Goal: Task Accomplishment & Management: Use online tool/utility

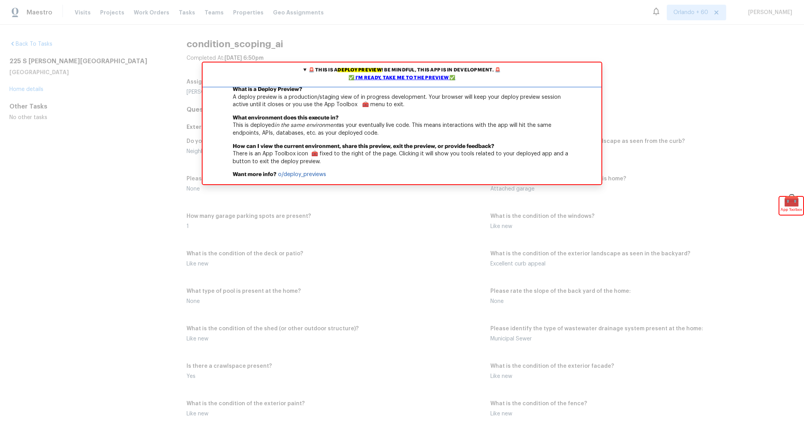
click at [446, 79] on div "✅ I'm ready, take me to the preview ✅" at bounding box center [401, 78] width 395 height 8
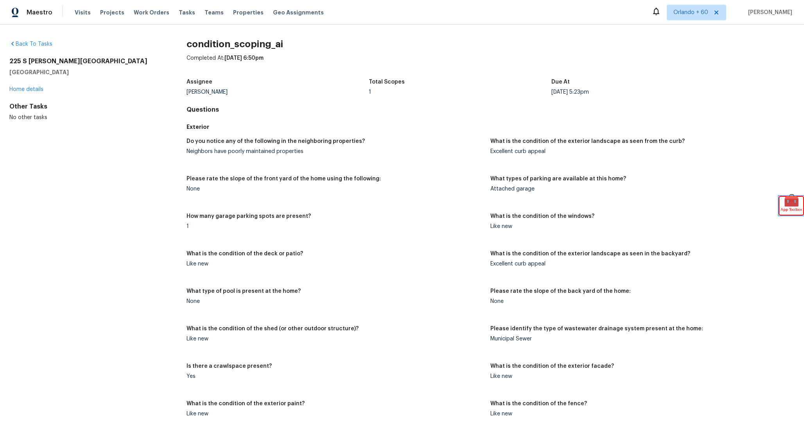
click at [791, 205] on span "🧰" at bounding box center [791, 201] width 24 height 8
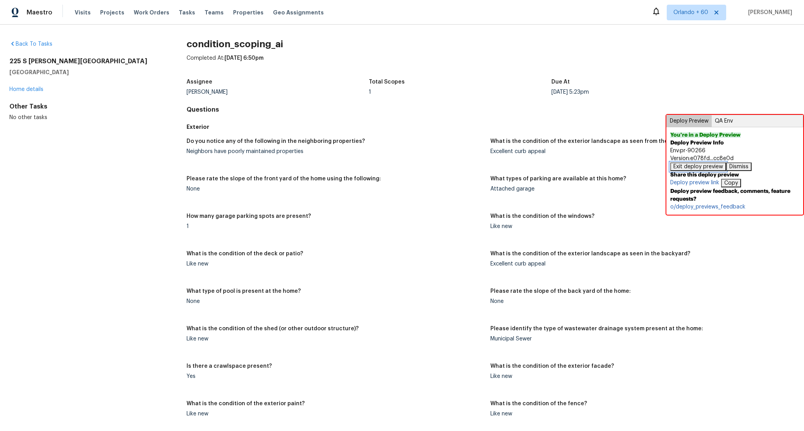
click at [709, 169] on button "Exit deploy preview" at bounding box center [698, 167] width 56 height 9
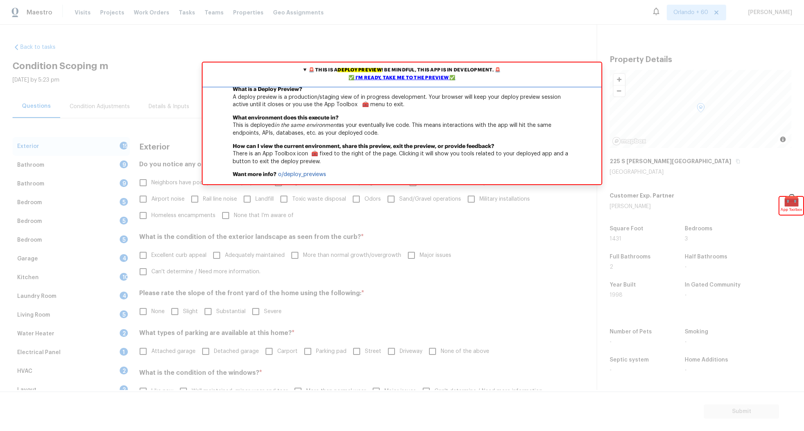
click at [417, 73] on summary "🚨 This is a deploy preview ! Be mindful, this app is in development. 🚨 ✅ I'm re…" at bounding box center [401, 74] width 399 height 23
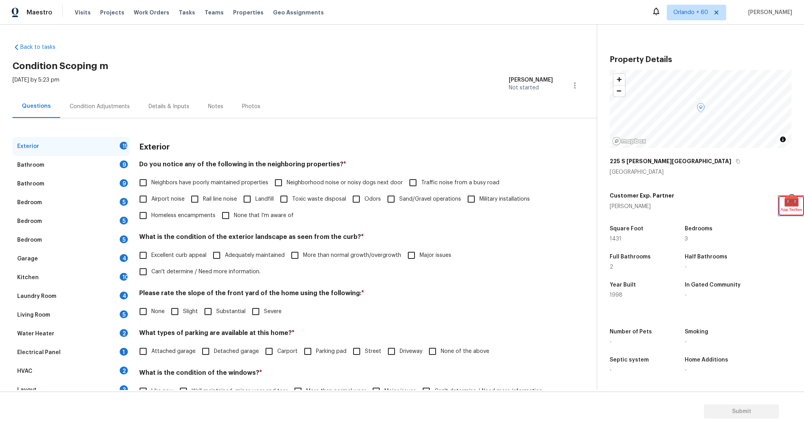
click at [793, 210] on span "App Toolbox" at bounding box center [790, 210] width 21 height 8
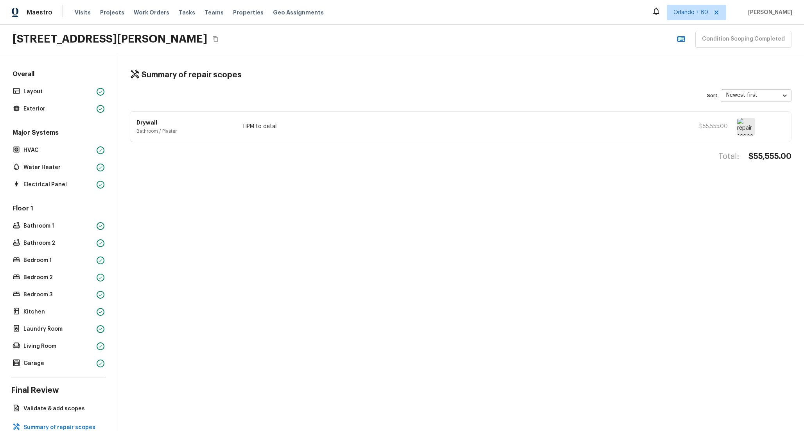
scroll to position [24, 0]
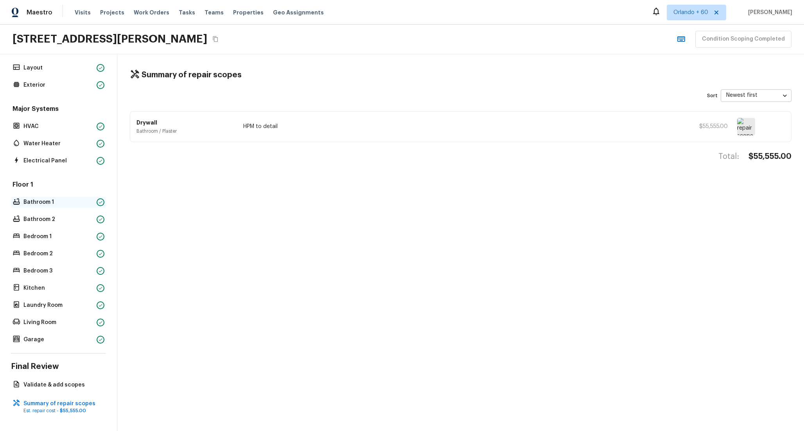
click at [78, 202] on p "Bathroom 1" at bounding box center [58, 203] width 70 height 8
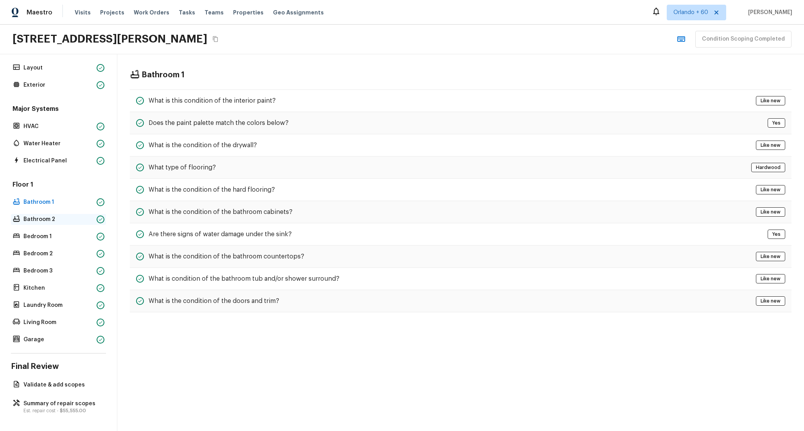
click at [75, 217] on p "Bathroom 2" at bounding box center [58, 220] width 70 height 8
click at [72, 235] on p "Bedroom 1" at bounding box center [58, 237] width 70 height 8
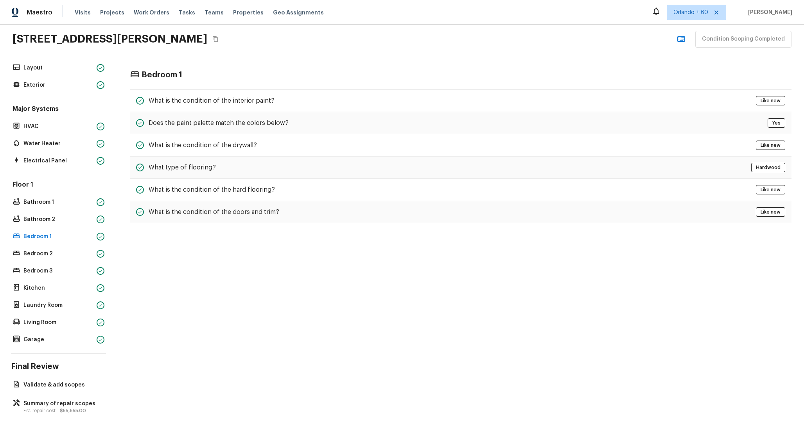
click at [329, 294] on div "Bedroom 1 What is the condition of the interior paint? Like new Does the paint …" at bounding box center [460, 242] width 686 height 377
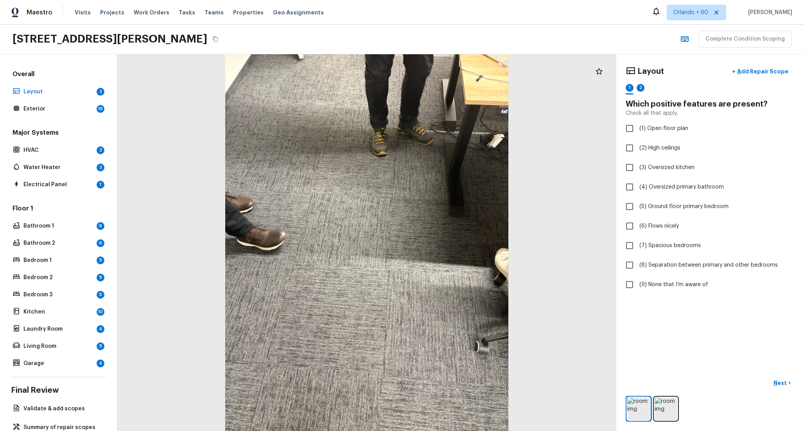
scroll to position [18, 0]
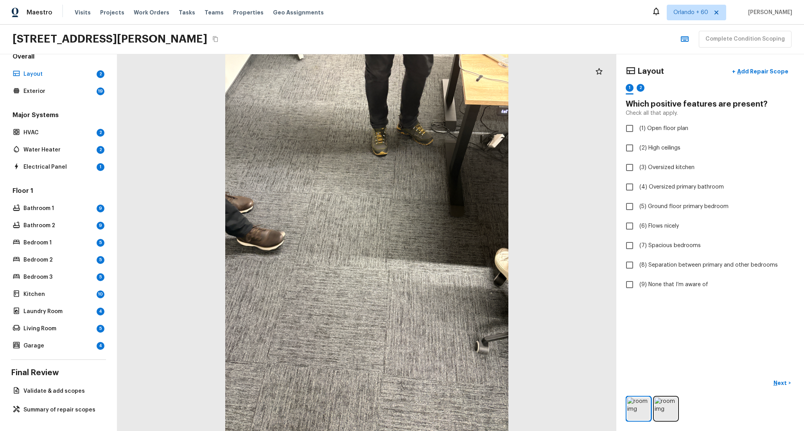
click at [74, 215] on div "Floor 1 Bathroom 1 9 Bathroom 2 9 Bedroom 1 5 Bedroom 2 5 Bedroom 3 5 Kitchen 1…" at bounding box center [58, 269] width 95 height 165
click at [74, 205] on p "Bathroom 1" at bounding box center [58, 209] width 70 height 8
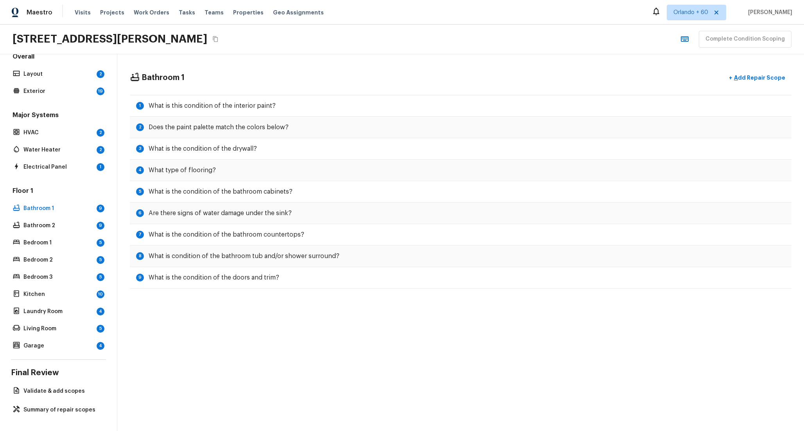
click at [70, 237] on div "Floor 1 Bathroom 1 9 Bathroom 2 9 Bedroom 1 5 Bedroom 2 5 Bedroom 3 5 Kitchen 1…" at bounding box center [58, 269] width 95 height 165
click at [70, 265] on div "Bedroom 2 5" at bounding box center [58, 260] width 95 height 11
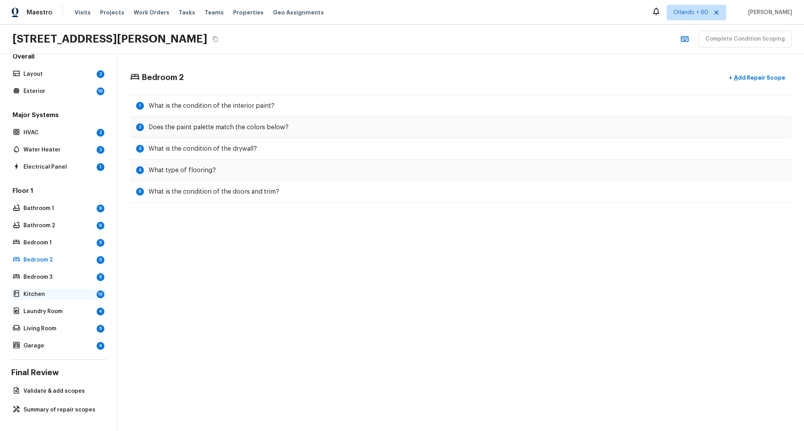
click at [77, 289] on div "Kitchen 10" at bounding box center [58, 294] width 95 height 11
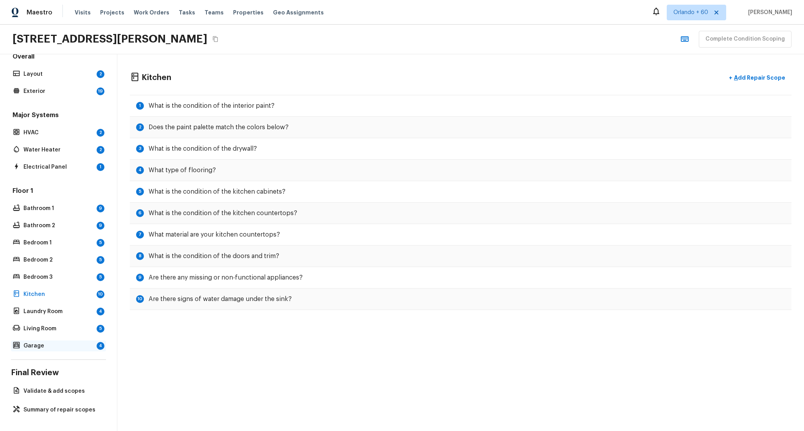
click at [73, 350] on div "Garage 4" at bounding box center [58, 346] width 95 height 11
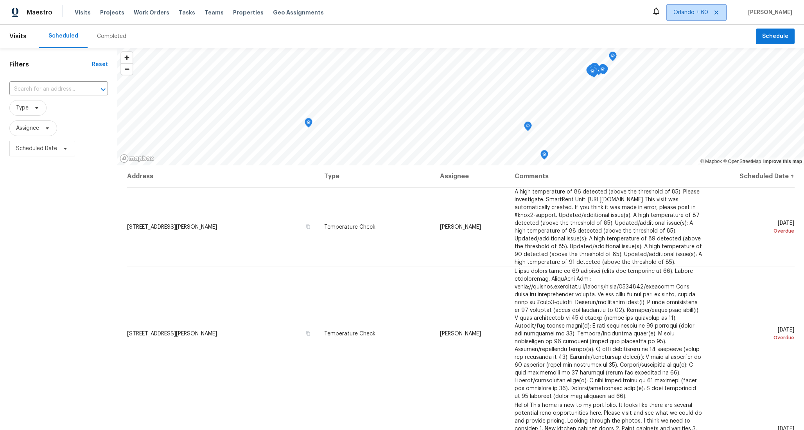
click at [700, 14] on span "Orlando + 60" at bounding box center [695, 13] width 59 height 16
click at [446, 27] on div "Scheduled Completed" at bounding box center [397, 36] width 716 height 23
click at [683, 15] on span "Orlando + 60" at bounding box center [690, 13] width 35 height 8
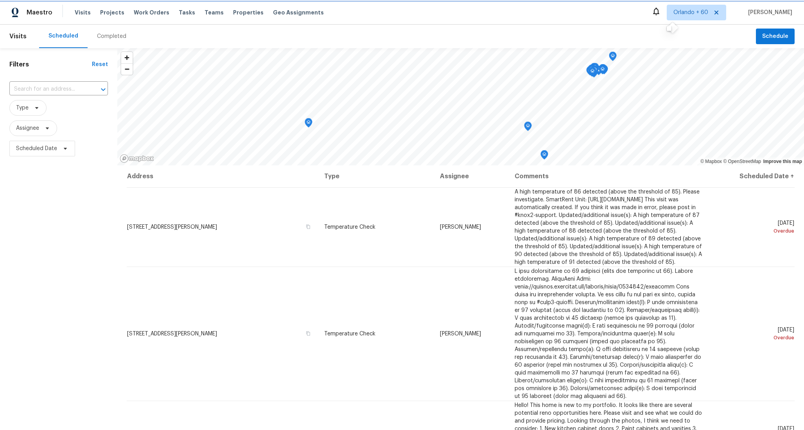
click at [685, 11] on span "Orlando + 60" at bounding box center [690, 13] width 35 height 8
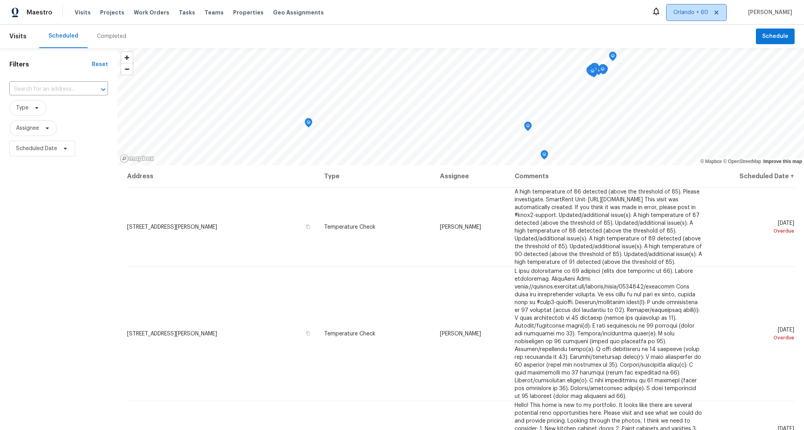
click at [677, 16] on span "Orlando + 60" at bounding box center [695, 13] width 59 height 16
click at [669, 29] on div at bounding box center [668, 28] width 5 height 5
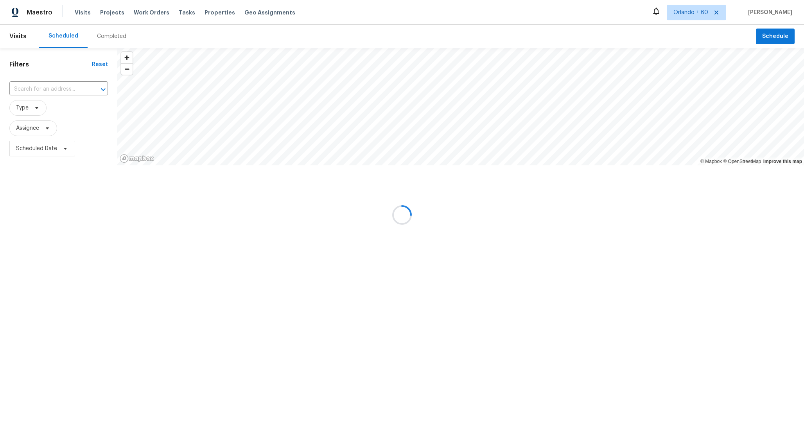
click at [689, 18] on div at bounding box center [402, 215] width 804 height 430
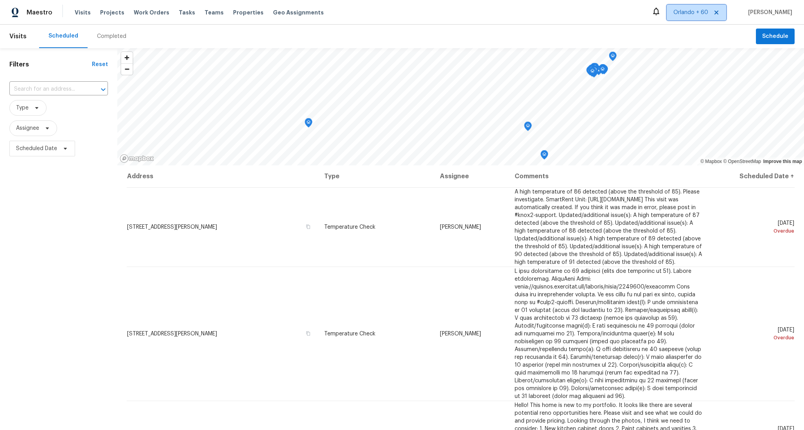
click at [684, 13] on span "Orlando + 60" at bounding box center [690, 13] width 35 height 8
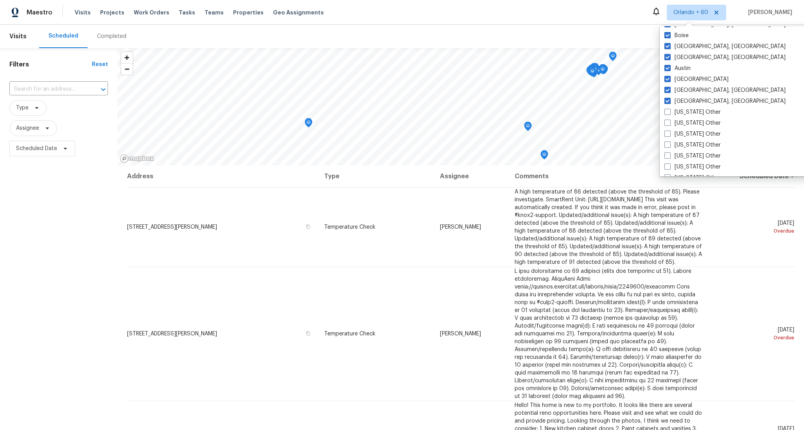
scroll to position [587, 0]
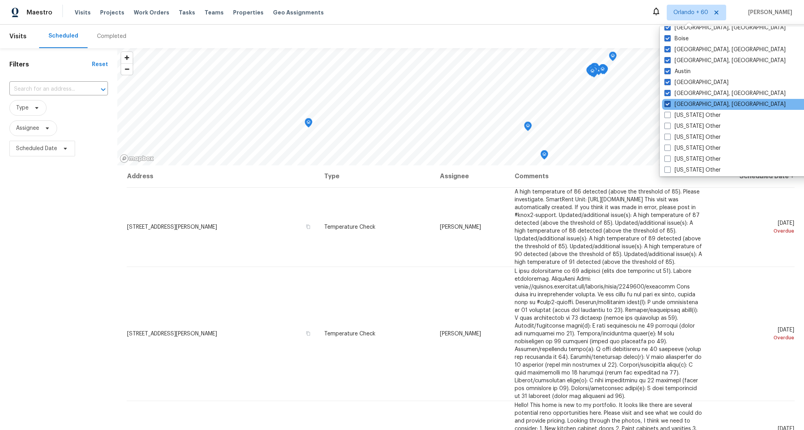
click at [669, 104] on span at bounding box center [667, 104] width 6 height 6
click at [669, 104] on input "Albuquerque, NM" at bounding box center [666, 102] width 5 height 5
checkbox input "false"
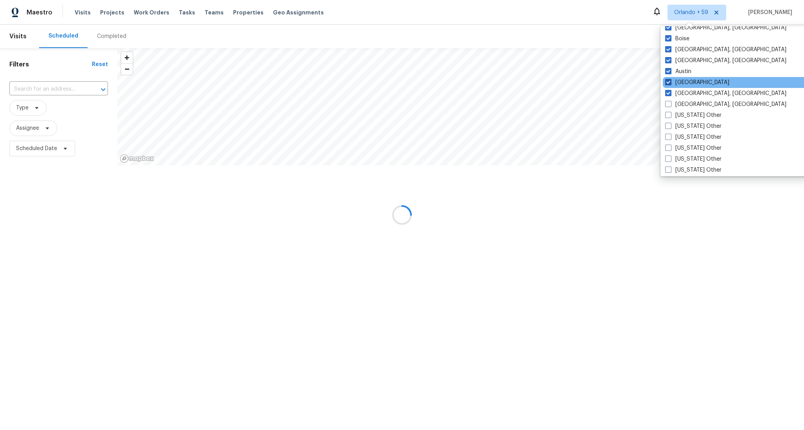
click at [669, 84] on span at bounding box center [668, 82] width 6 height 6
click at [669, 84] on input "Atlanta" at bounding box center [667, 81] width 5 height 5
checkbox input "false"
click at [668, 93] on span at bounding box center [668, 93] width 6 height 6
click at [668, 93] on input "Asheville, NC" at bounding box center [667, 92] width 5 height 5
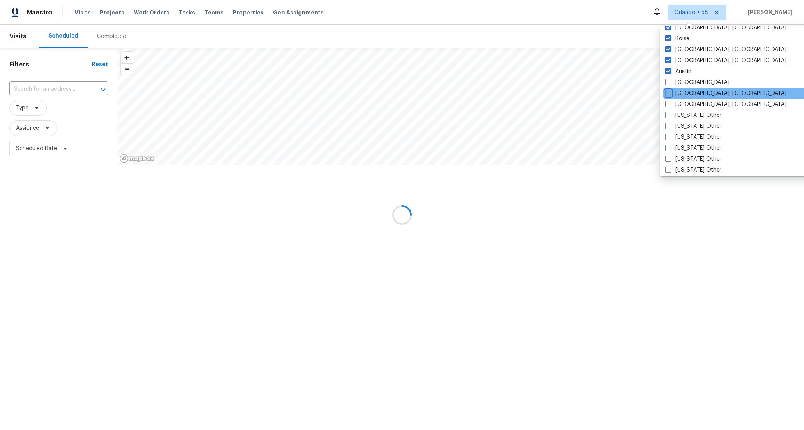
checkbox input "false"
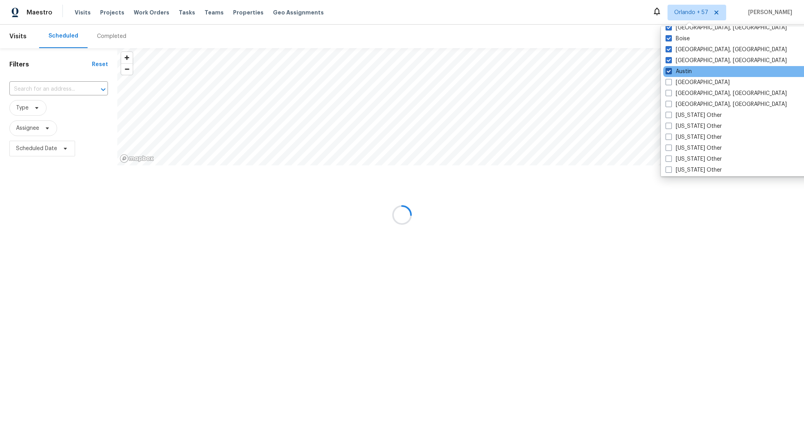
click at [668, 71] on span at bounding box center [668, 71] width 6 height 6
click at [668, 71] on input "Austin" at bounding box center [667, 70] width 5 height 5
checkbox input "false"
click at [666, 58] on span at bounding box center [668, 60] width 6 height 6
click at [666, 58] on input "Baltimore, MD" at bounding box center [667, 59] width 5 height 5
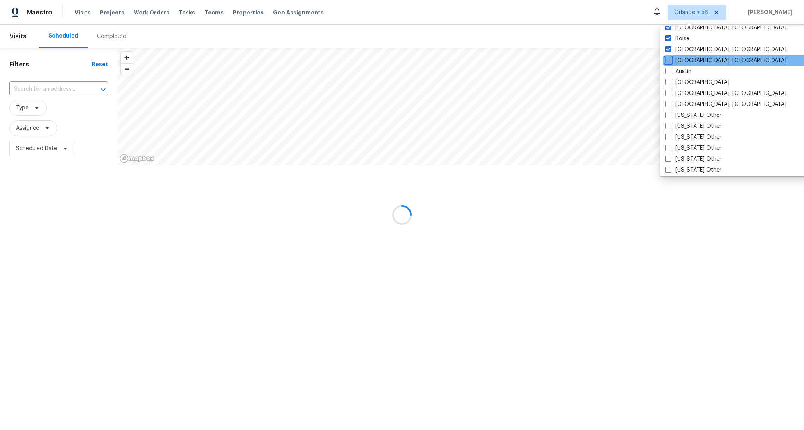
checkbox input "false"
click at [666, 47] on span at bounding box center [668, 49] width 6 height 6
click at [666, 47] on input "Birmingham, AL" at bounding box center [667, 48] width 5 height 5
checkbox input "false"
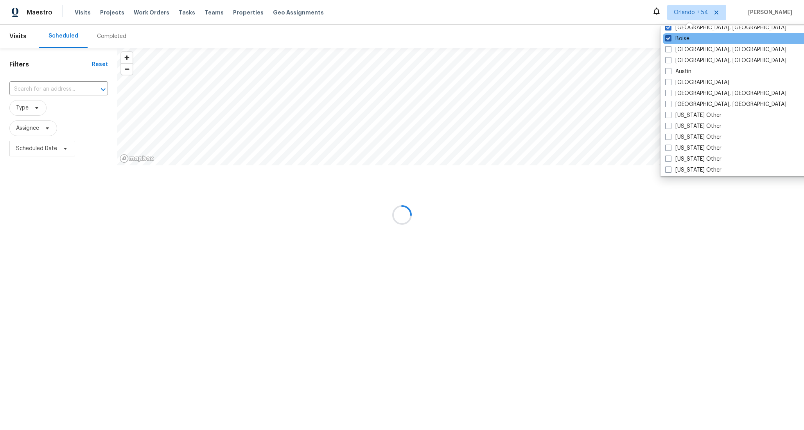
click at [666, 39] on span at bounding box center [668, 38] width 6 height 6
click at [666, 39] on input "Boise" at bounding box center [667, 37] width 5 height 5
checkbox input "false"
click at [666, 29] on span at bounding box center [668, 27] width 6 height 6
click at [666, 29] on input "Boston, MA" at bounding box center [667, 26] width 5 height 5
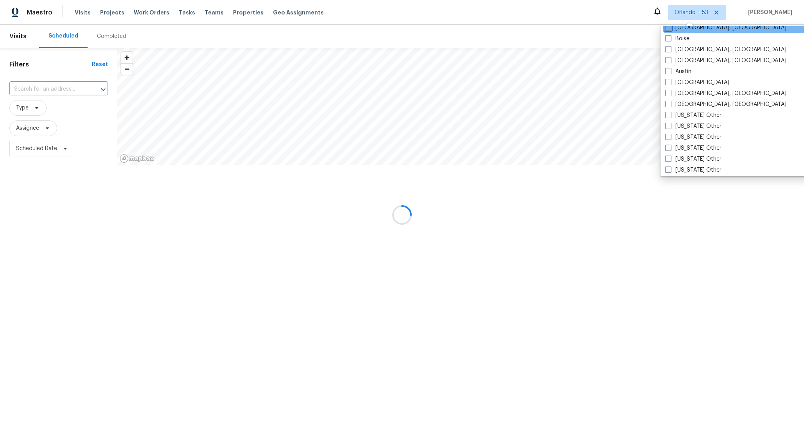
checkbox input "false"
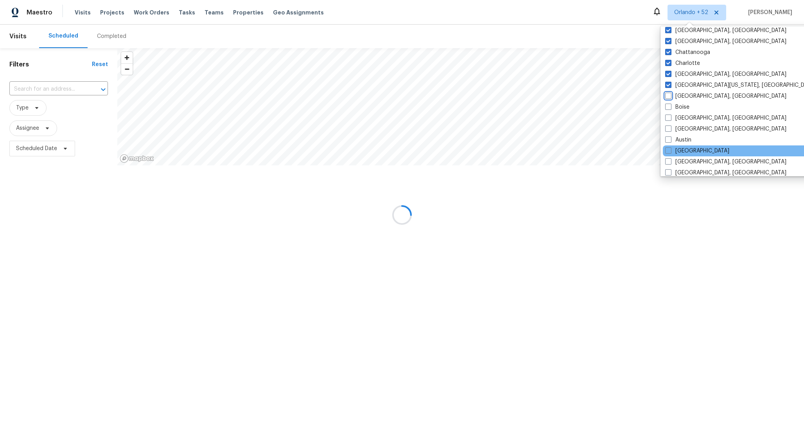
scroll to position [458, 0]
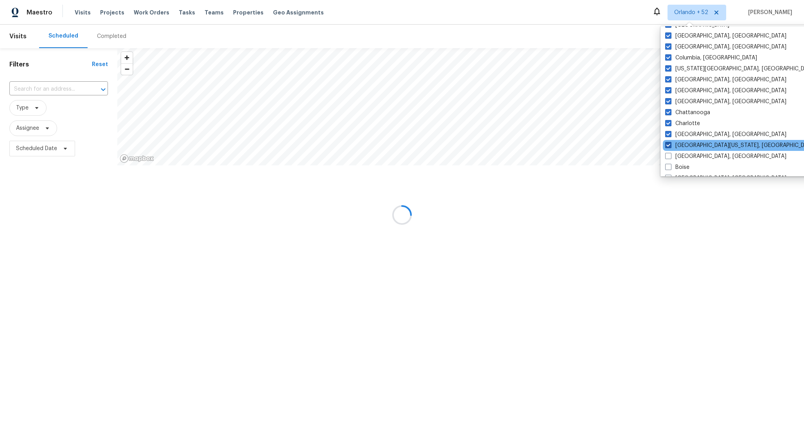
click at [667, 144] on span at bounding box center [668, 145] width 6 height 6
click at [667, 144] on input "Central California, CA" at bounding box center [667, 143] width 5 height 5
checkbox input "false"
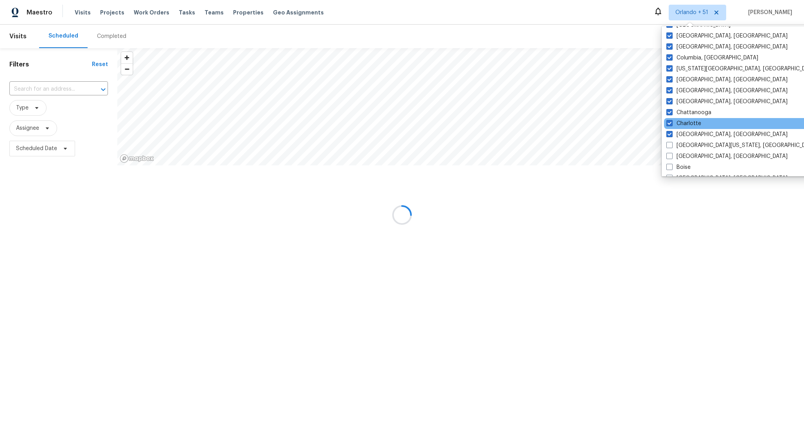
click at [667, 128] on div "Charlotte" at bounding box center [743, 123] width 158 height 11
click at [666, 129] on div "Charleston, SC" at bounding box center [743, 134] width 158 height 11
click at [666, 123] on span at bounding box center [669, 123] width 6 height 6
click at [666, 123] on input "Charlotte" at bounding box center [668, 122] width 5 height 5
checkbox input "false"
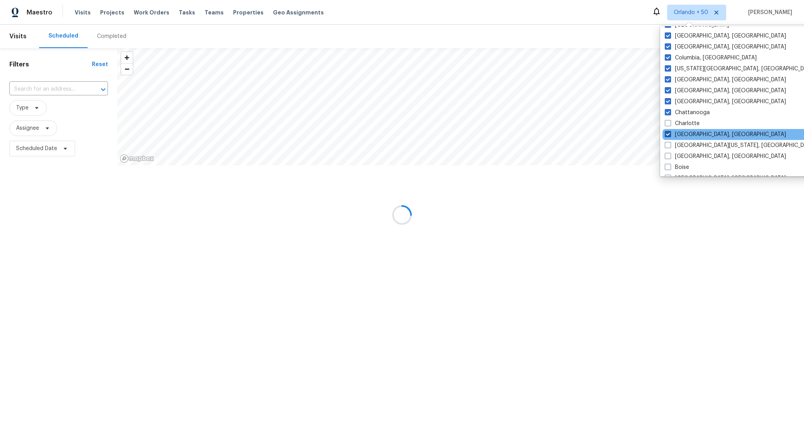
click at [666, 133] on span at bounding box center [667, 134] width 6 height 6
click at [666, 133] on input "Charleston, SC" at bounding box center [666, 133] width 5 height 5
checkbox input "false"
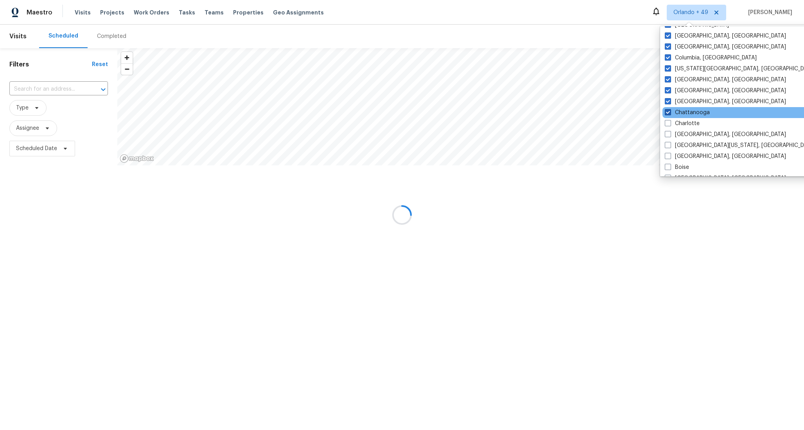
click at [666, 113] on span at bounding box center [667, 112] width 6 height 6
click at [666, 113] on input "Chattanooga" at bounding box center [666, 111] width 5 height 5
checkbox input "false"
click at [666, 103] on span at bounding box center [667, 101] width 6 height 6
click at [666, 103] on input "Chicago, IL" at bounding box center [666, 100] width 5 height 5
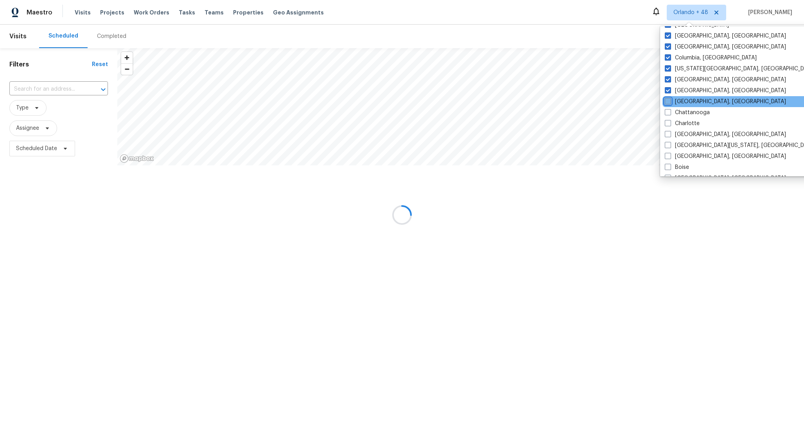
checkbox input "false"
click at [667, 88] on span at bounding box center [668, 90] width 6 height 6
click at [667, 88] on input "Cincinnati, OH" at bounding box center [667, 89] width 5 height 5
checkbox input "false"
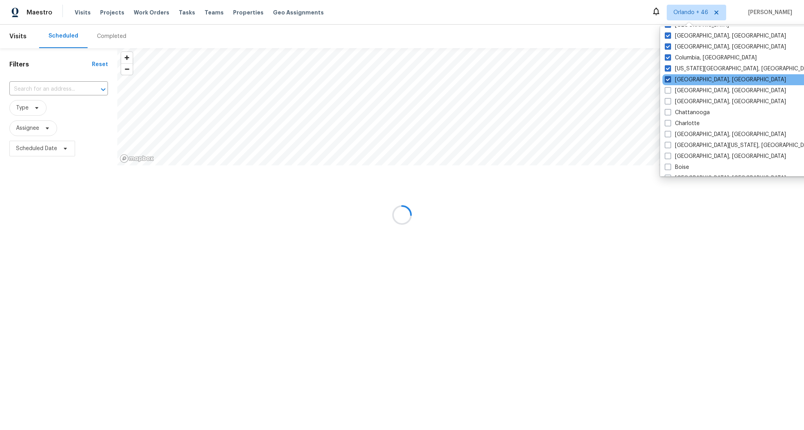
click at [668, 79] on span at bounding box center [667, 79] width 6 height 6
click at [668, 79] on input "Cleveland, OH" at bounding box center [666, 78] width 5 height 5
checkbox input "false"
click at [668, 69] on span at bounding box center [668, 68] width 6 height 6
click at [668, 69] on input "Colorado Springs, CO" at bounding box center [667, 67] width 5 height 5
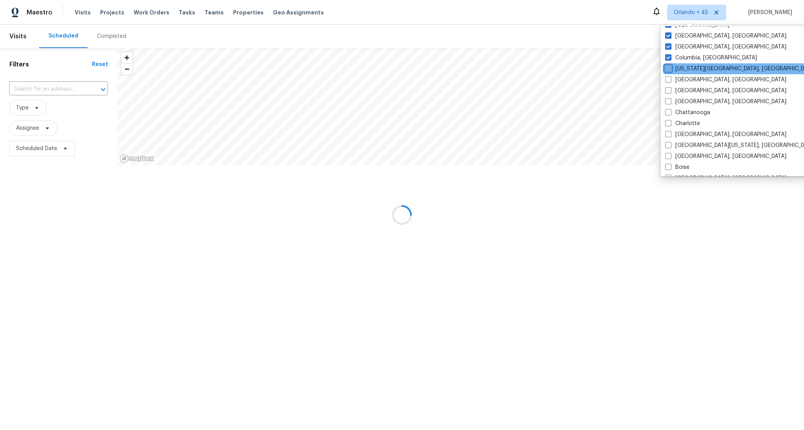
checkbox input "false"
click at [668, 56] on span at bounding box center [667, 57] width 6 height 6
click at [668, 56] on input "Columbia, SC" at bounding box center [666, 56] width 5 height 5
checkbox input "false"
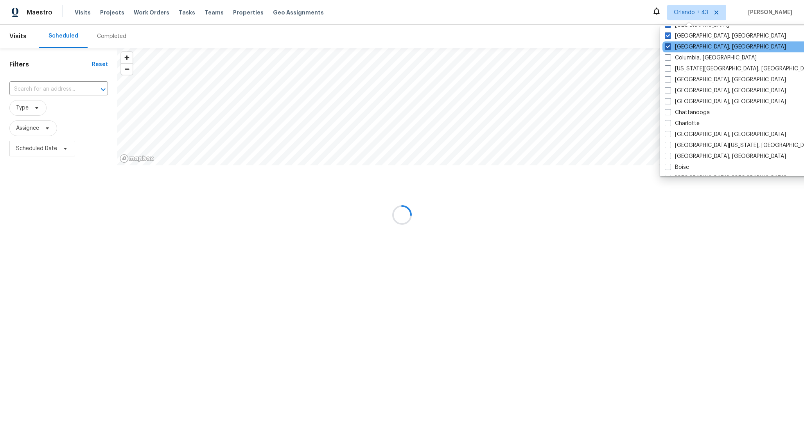
click at [668, 48] on span at bounding box center [667, 46] width 6 height 6
click at [668, 48] on input "Columbus, OH" at bounding box center [666, 45] width 5 height 5
checkbox input "false"
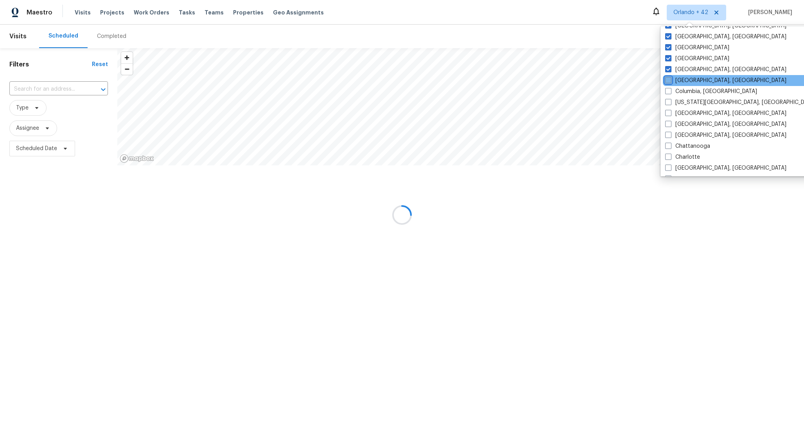
scroll to position [413, 0]
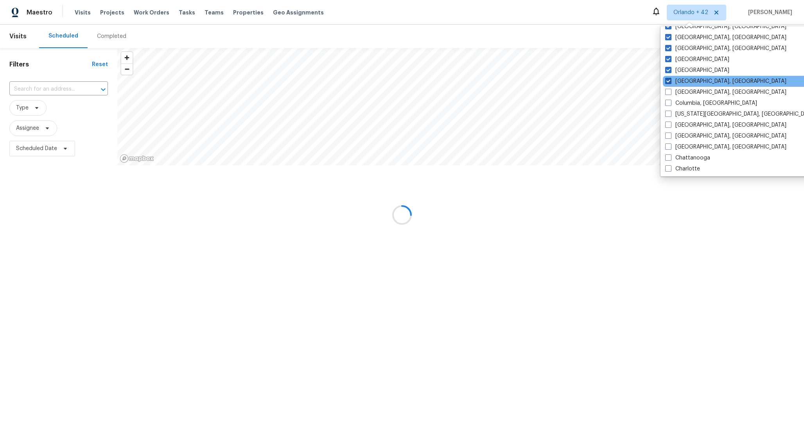
click at [668, 81] on span at bounding box center [668, 81] width 6 height 6
click at [668, 81] on input "Corpus Christi, TX" at bounding box center [667, 79] width 5 height 5
checkbox input "false"
click at [668, 72] on span at bounding box center [669, 70] width 6 height 6
click at [668, 72] on input "Dallas" at bounding box center [668, 68] width 5 height 5
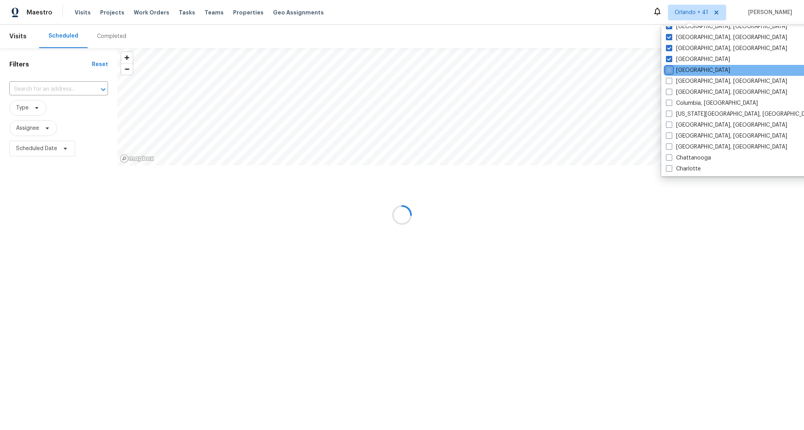
checkbox input "false"
click at [667, 59] on span at bounding box center [667, 59] width 6 height 6
click at [667, 59] on input "Denver" at bounding box center [666, 58] width 5 height 5
checkbox input "false"
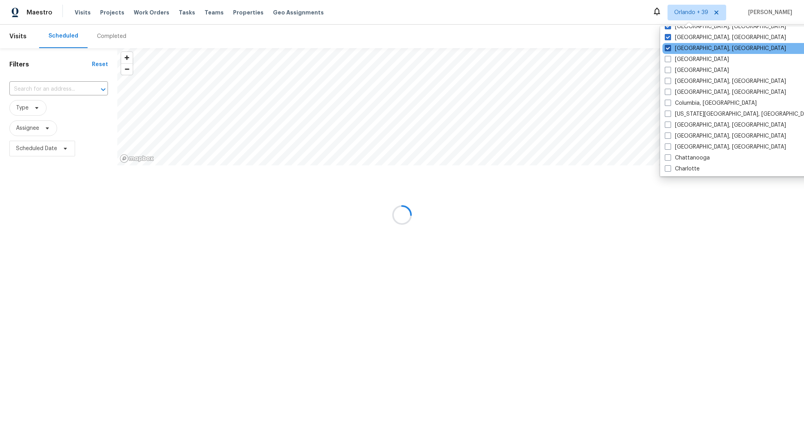
click at [667, 49] on span at bounding box center [667, 48] width 6 height 6
click at [667, 49] on input "Detroit, MI" at bounding box center [666, 47] width 5 height 5
checkbox input "false"
click at [667, 39] on span at bounding box center [668, 37] width 6 height 6
click at [667, 39] on input "Greensboro, NC" at bounding box center [667, 36] width 5 height 5
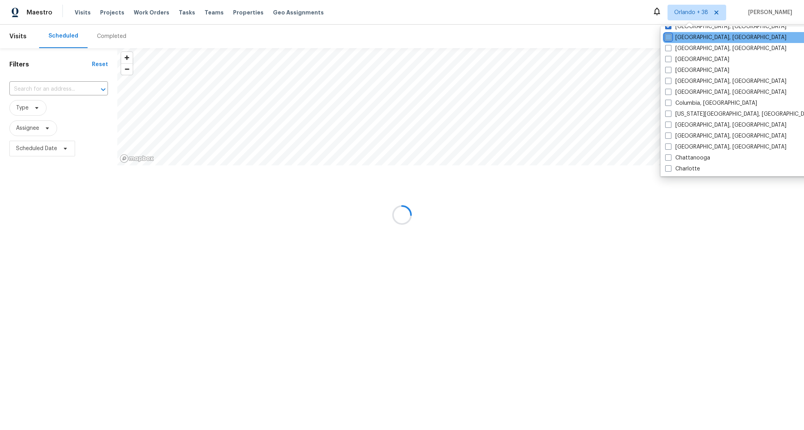
checkbox input "false"
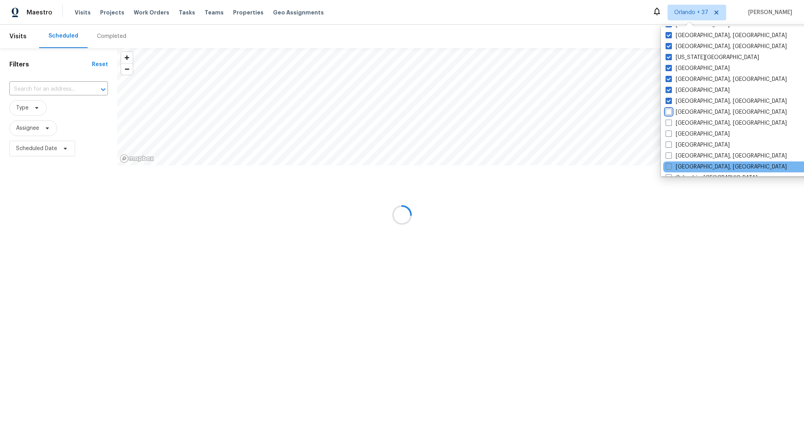
scroll to position [302, 0]
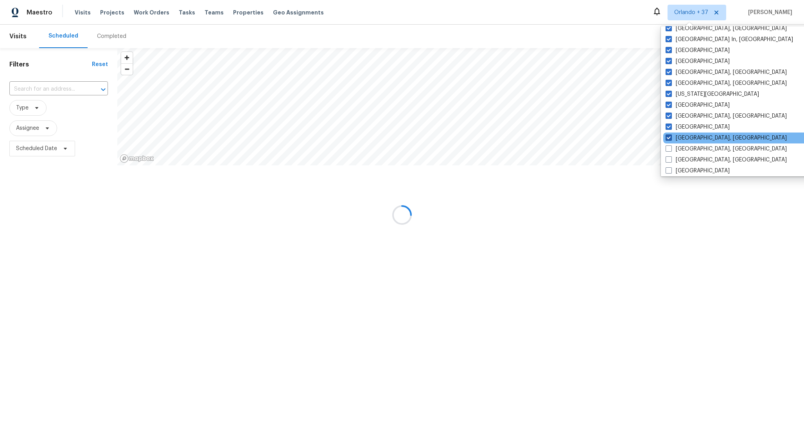
click at [668, 138] on span at bounding box center [668, 137] width 6 height 6
click at [668, 138] on input "Greenville, SC" at bounding box center [667, 136] width 5 height 5
checkbox input "false"
click at [668, 125] on span at bounding box center [667, 127] width 6 height 6
click at [668, 125] on input "Houston" at bounding box center [666, 125] width 5 height 5
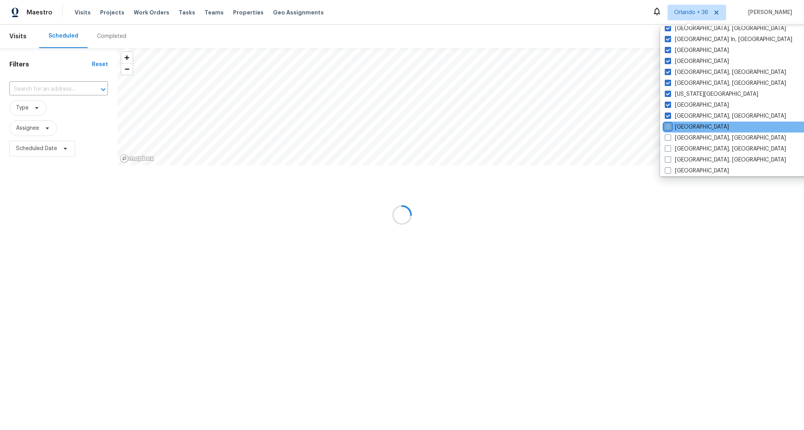
checkbox input "false"
click at [668, 119] on label "Indianapolis, IN" at bounding box center [725, 116] width 121 height 8
click at [668, 117] on input "Indianapolis, IN" at bounding box center [667, 114] width 5 height 5
checkbox input "false"
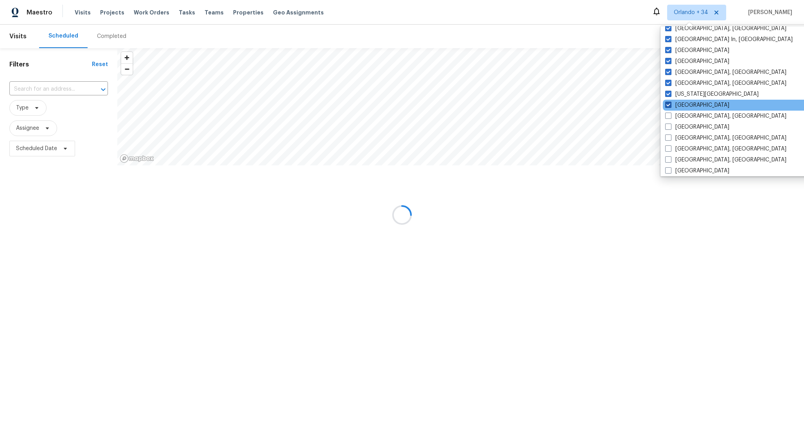
click at [668, 103] on span at bounding box center [668, 105] width 6 height 6
click at [668, 103] on input "Jacksonville" at bounding box center [667, 103] width 5 height 5
checkbox input "false"
click at [668, 94] on span at bounding box center [668, 94] width 6 height 6
click at [668, 94] on input "Kansas City" at bounding box center [667, 92] width 5 height 5
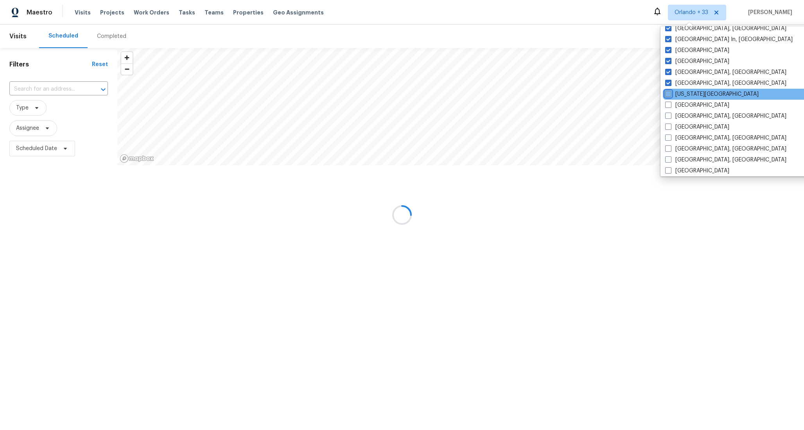
checkbox input "false"
click at [668, 82] on span at bounding box center [668, 83] width 6 height 6
click at [668, 82] on input "Killeen, TX" at bounding box center [667, 81] width 5 height 5
checkbox input "false"
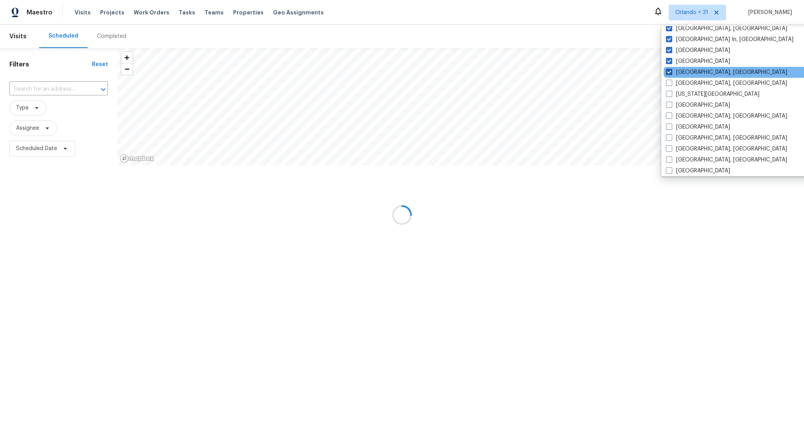
click at [668, 72] on span at bounding box center [669, 72] width 6 height 6
click at [668, 72] on input "Knoxville, TN" at bounding box center [668, 70] width 5 height 5
checkbox input "false"
click at [668, 59] on span at bounding box center [667, 61] width 6 height 6
click at [668, 59] on input "Las Vegas" at bounding box center [666, 59] width 5 height 5
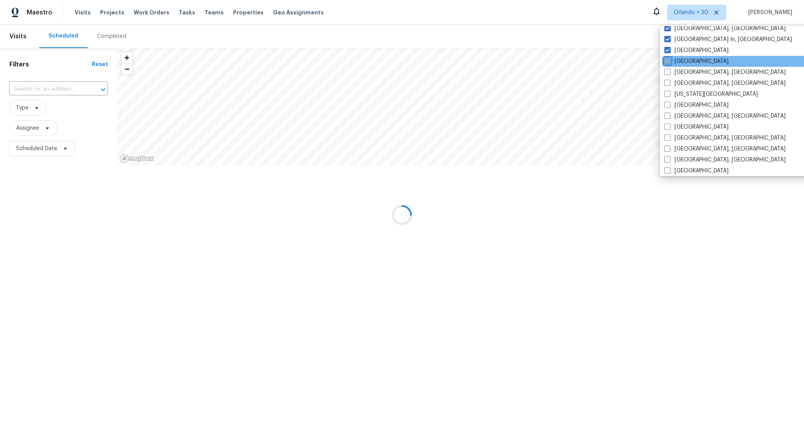
checkbox input "false"
click at [668, 52] on span at bounding box center [668, 50] width 6 height 6
click at [668, 52] on input "Los Angeles" at bounding box center [667, 49] width 5 height 5
checkbox input "false"
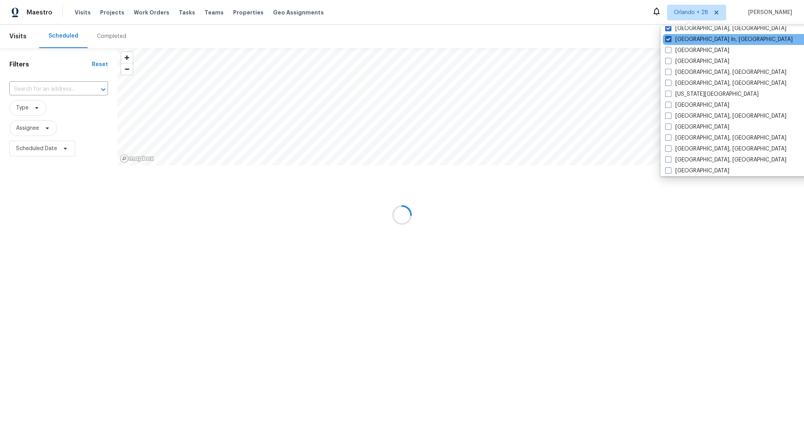
click at [668, 39] on span at bounding box center [668, 39] width 6 height 6
click at [668, 39] on input "Louisville In, KY" at bounding box center [667, 38] width 5 height 5
checkbox input "false"
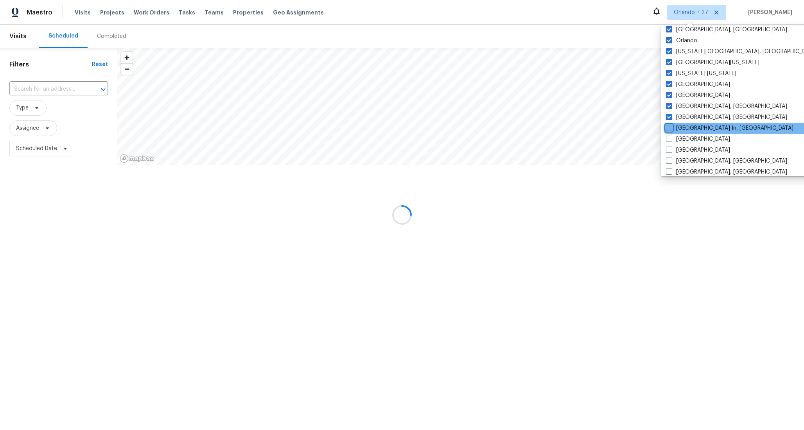
scroll to position [211, 0]
click at [670, 117] on span at bounding box center [669, 119] width 6 height 6
click at [670, 117] on input "Memphis, TN" at bounding box center [668, 118] width 5 height 5
checkbox input "false"
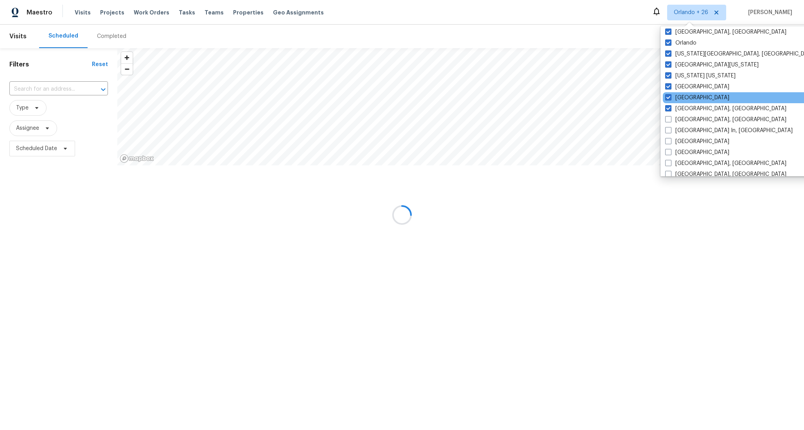
click at [670, 102] on div "Minneapolis" at bounding box center [741, 97] width 158 height 11
click at [669, 109] on span at bounding box center [668, 108] width 6 height 6
click at [669, 109] on input "Miami, FL" at bounding box center [667, 107] width 5 height 5
checkbox input "false"
click at [669, 102] on div "Minneapolis" at bounding box center [741, 97] width 158 height 11
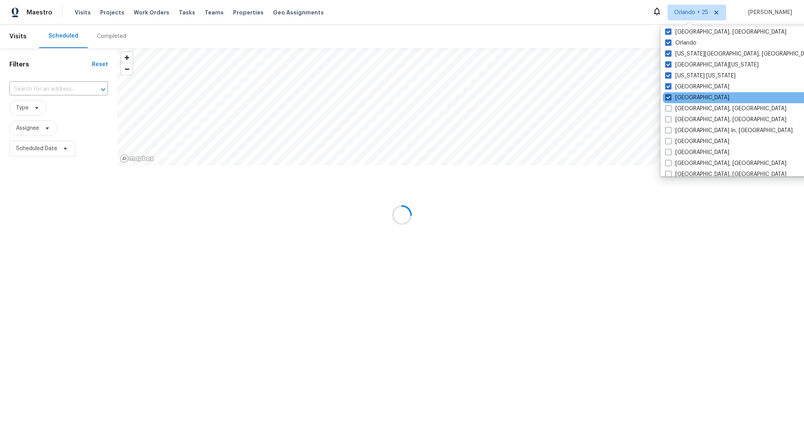
click at [668, 98] on span at bounding box center [668, 97] width 6 height 6
click at [668, 98] on input "Minneapolis" at bounding box center [667, 96] width 5 height 5
checkbox input "false"
click at [668, 87] on span at bounding box center [668, 86] width 6 height 6
click at [668, 87] on input "Nashville" at bounding box center [667, 85] width 5 height 5
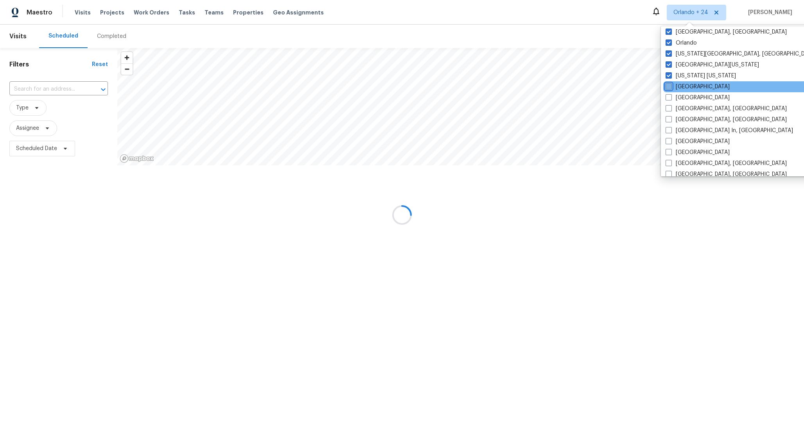
checkbox input "false"
click at [668, 76] on span at bounding box center [668, 75] width 6 height 6
click at [668, 76] on input "New York New Jersey" at bounding box center [667, 74] width 5 height 5
checkbox input "false"
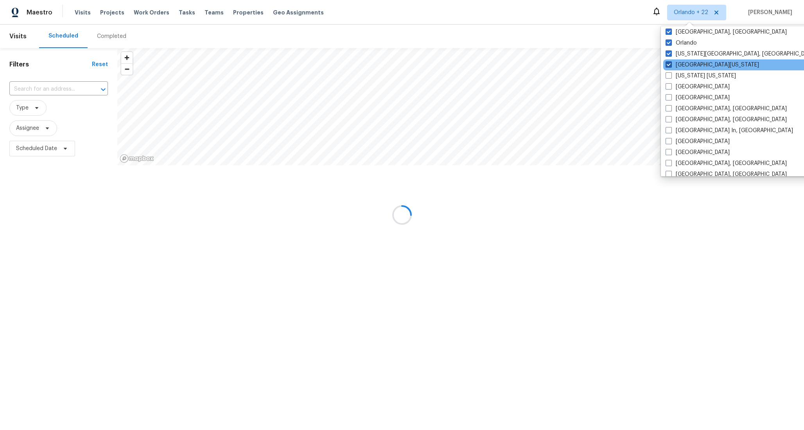
click at [668, 64] on span at bounding box center [668, 64] width 6 height 6
click at [668, 64] on input "Northern Colorado" at bounding box center [667, 63] width 5 height 5
checkbox input "false"
click at [668, 54] on span at bounding box center [669, 53] width 6 height 6
click at [668, 54] on input "Oklahoma City, OK" at bounding box center [668, 52] width 5 height 5
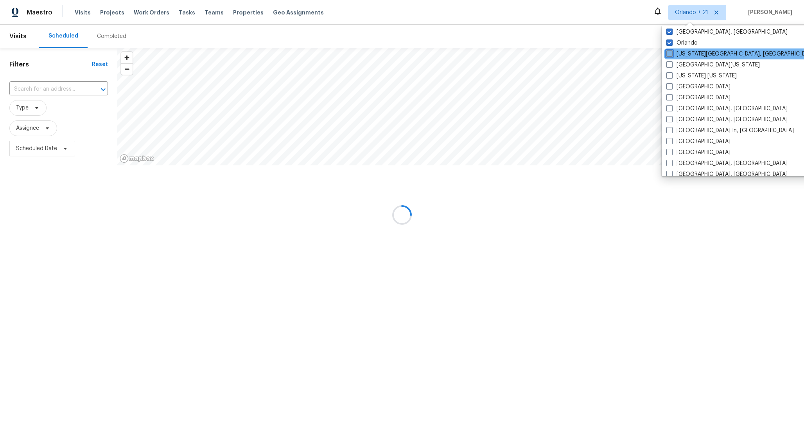
checkbox input "false"
click at [668, 42] on span at bounding box center [667, 42] width 6 height 6
click at [668, 42] on input "Orlando" at bounding box center [666, 41] width 5 height 5
checkbox input "false"
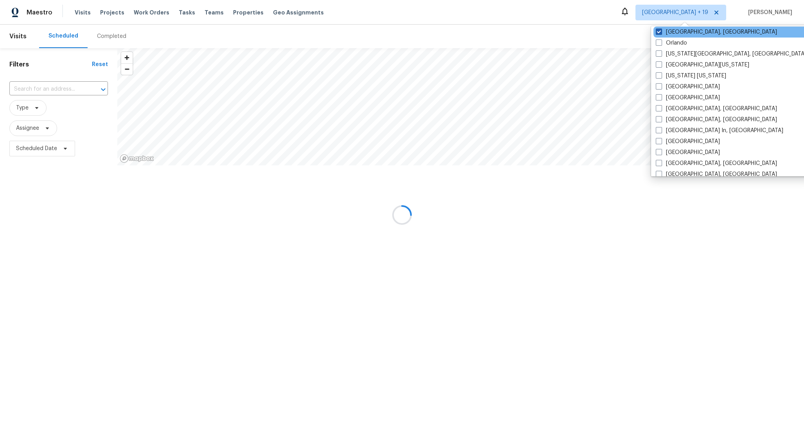
click at [661, 32] on span at bounding box center [658, 32] width 6 height 6
click at [661, 32] on input "Philadelphia, PA" at bounding box center [657, 30] width 5 height 5
checkbox input "false"
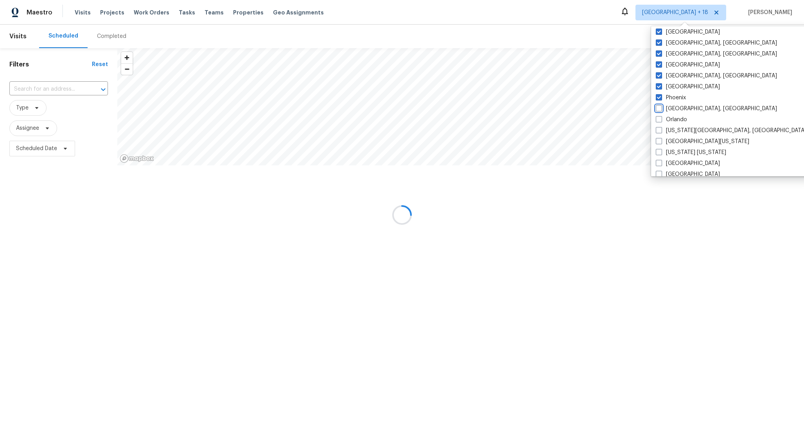
scroll to position [104, 0]
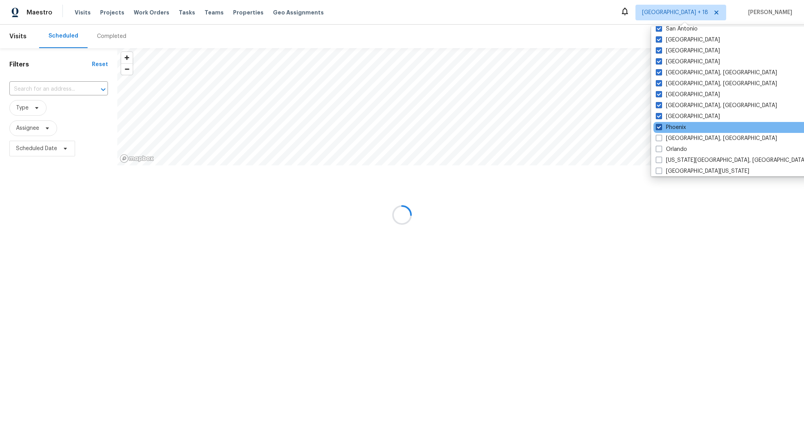
click at [661, 125] on span at bounding box center [658, 127] width 6 height 6
click at [661, 125] on input "Phoenix" at bounding box center [657, 126] width 5 height 5
checkbox input "false"
click at [657, 115] on span at bounding box center [659, 116] width 6 height 6
click at [657, 115] on input "Portland" at bounding box center [658, 115] width 5 height 5
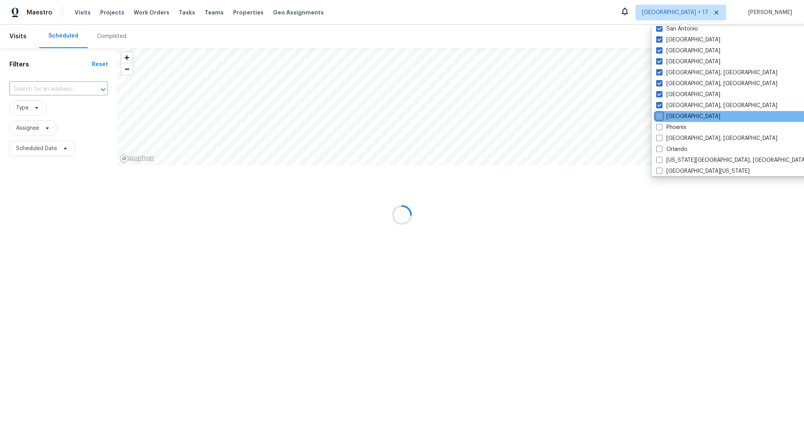
checkbox input "false"
click at [658, 124] on span at bounding box center [658, 127] width 6 height 6
click at [658, 124] on input "Phoenix" at bounding box center [657, 126] width 5 height 5
checkbox input "true"
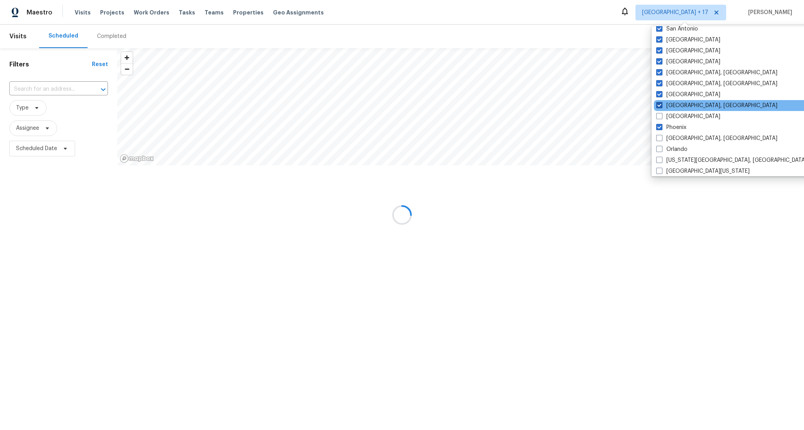
click at [657, 107] on span at bounding box center [659, 105] width 6 height 6
click at [657, 107] on input "Prescott, AZ" at bounding box center [658, 104] width 5 height 5
checkbox input "false"
click at [657, 91] on span at bounding box center [658, 94] width 6 height 6
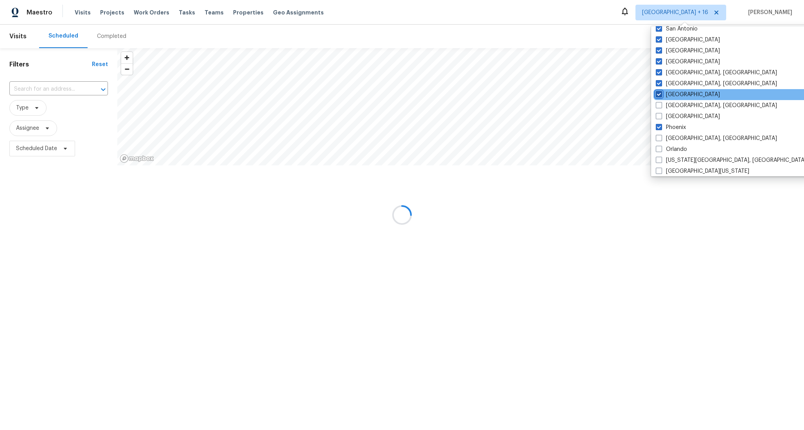
click at [657, 91] on input "Raleigh" at bounding box center [657, 93] width 5 height 5
checkbox input "false"
click at [657, 83] on span at bounding box center [658, 83] width 6 height 6
click at [657, 83] on input "Reno, NV" at bounding box center [657, 82] width 5 height 5
checkbox input "false"
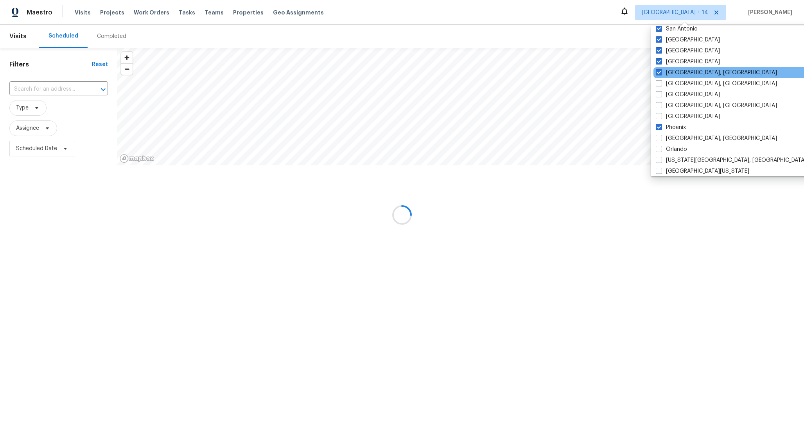
click at [654, 69] on div "Richmond, VA" at bounding box center [732, 72] width 158 height 11
click at [654, 57] on div "Riverside" at bounding box center [732, 61] width 158 height 11
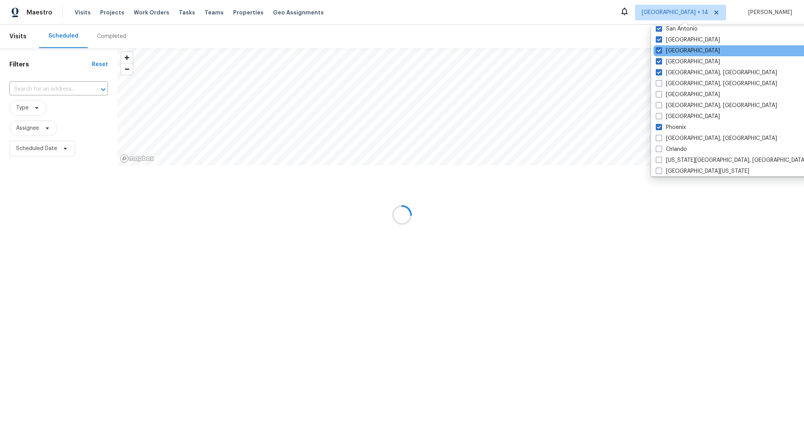
click at [654, 50] on div "Sacramento" at bounding box center [732, 50] width 158 height 11
click at [656, 58] on span at bounding box center [658, 61] width 6 height 6
click at [656, 58] on input "Riverside" at bounding box center [657, 60] width 5 height 5
checkbox input "false"
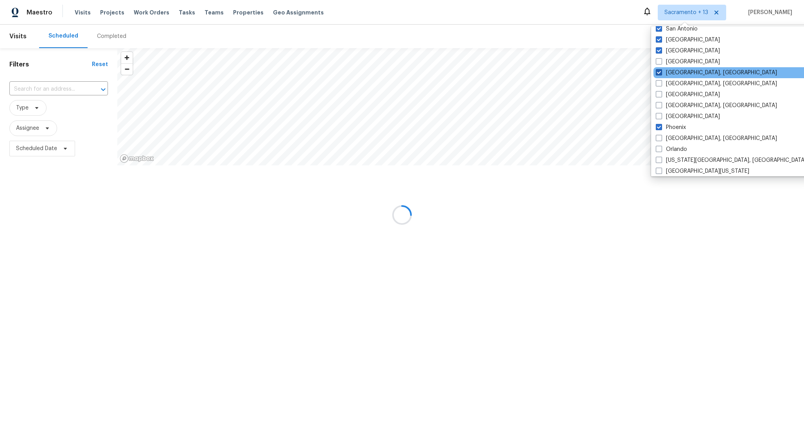
click at [657, 75] on span at bounding box center [658, 72] width 6 height 6
click at [657, 74] on input "Richmond, VA" at bounding box center [657, 71] width 5 height 5
checkbox input "false"
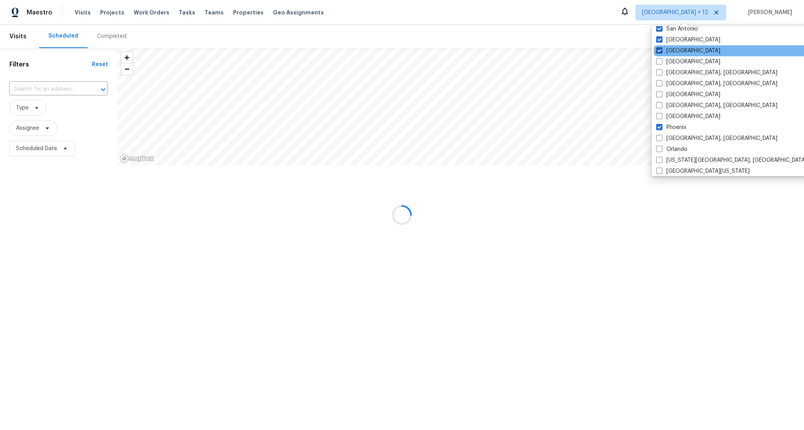
click at [657, 50] on span at bounding box center [659, 50] width 6 height 6
click at [657, 50] on input "Sacramento" at bounding box center [658, 49] width 5 height 5
checkbox input "false"
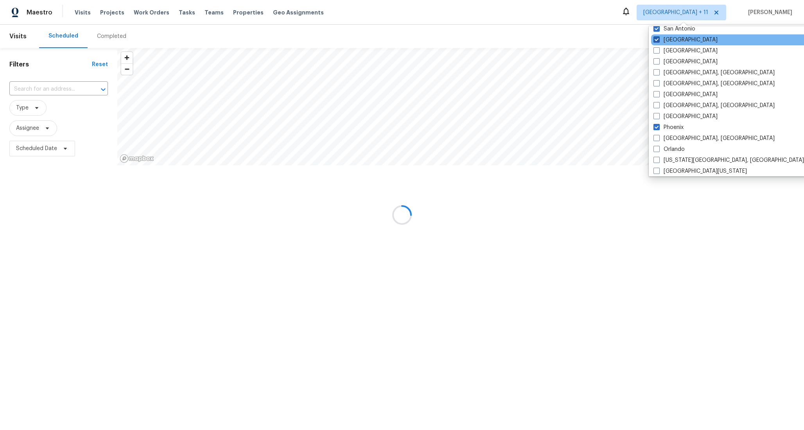
click at [657, 43] on label "Salt Lake City" at bounding box center [685, 40] width 64 height 8
click at [657, 41] on input "Salt Lake City" at bounding box center [655, 38] width 5 height 5
checkbox input "false"
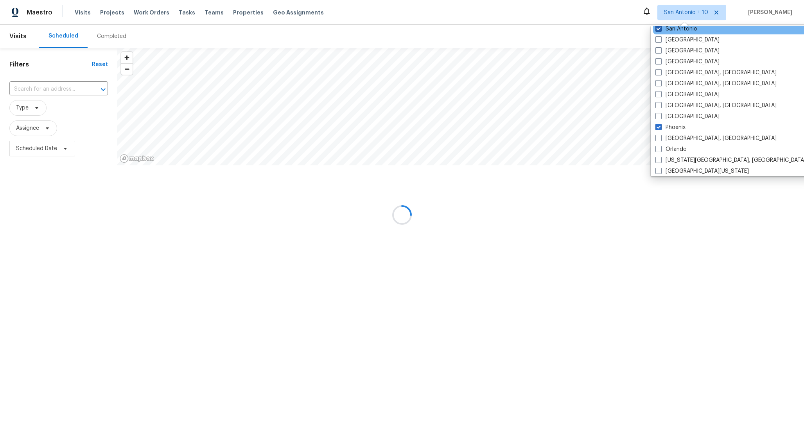
click at [660, 30] on span at bounding box center [658, 28] width 6 height 6
click at [660, 30] on input "San Antonio" at bounding box center [657, 27] width 5 height 5
checkbox input "false"
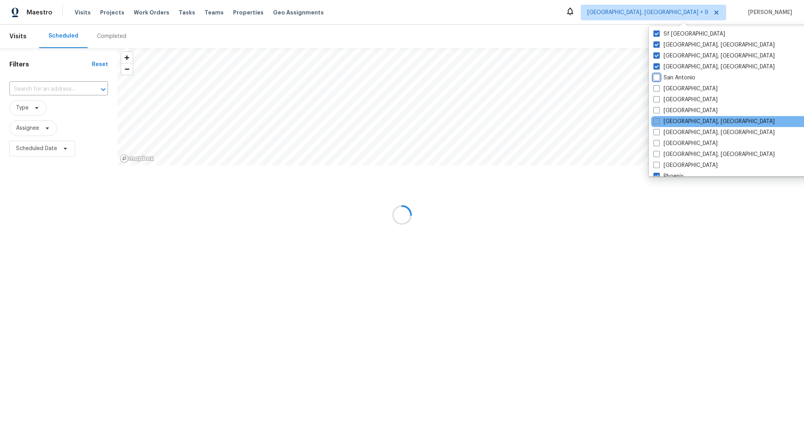
scroll to position [55, 0]
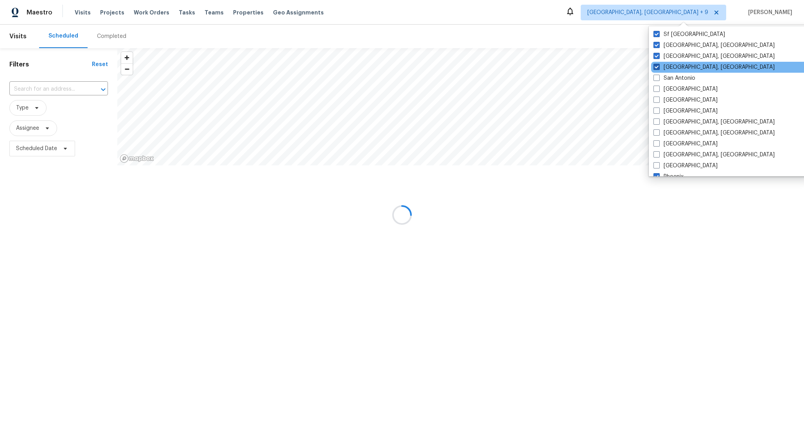
click at [656, 64] on span at bounding box center [656, 67] width 6 height 6
click at [656, 64] on input "San Diego, CA" at bounding box center [655, 65] width 5 height 5
checkbox input "false"
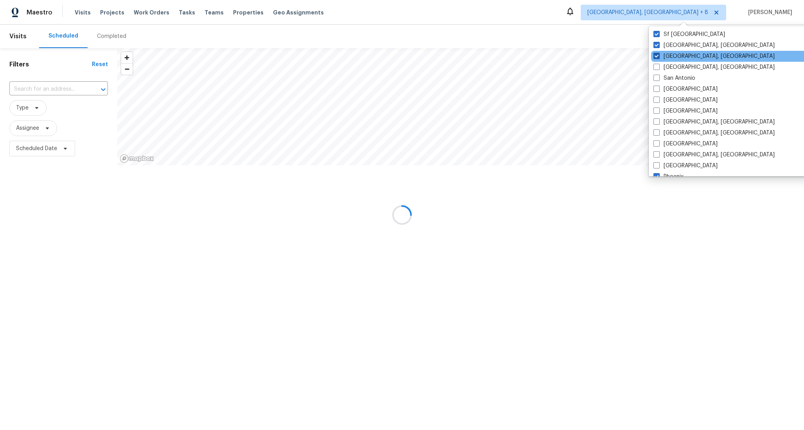
click at [656, 54] on span at bounding box center [656, 56] width 6 height 6
click at [656, 54] on input "Savannah, GA" at bounding box center [655, 54] width 5 height 5
checkbox input "false"
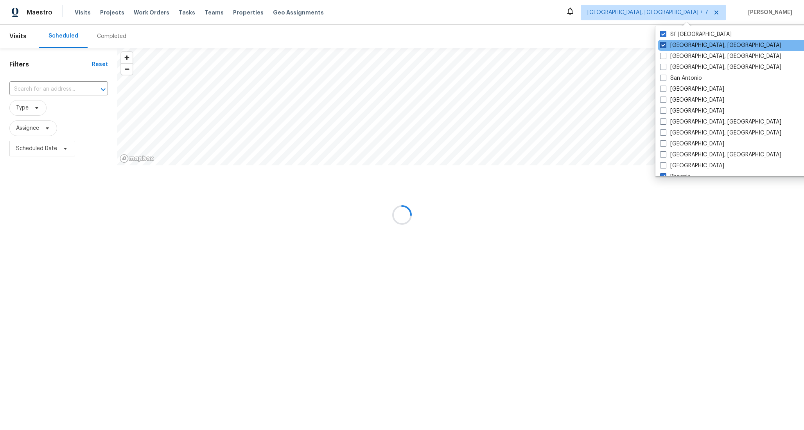
click at [661, 43] on span at bounding box center [663, 45] width 6 height 6
click at [661, 43] on input "Seattle, WA" at bounding box center [662, 43] width 5 height 5
checkbox input "false"
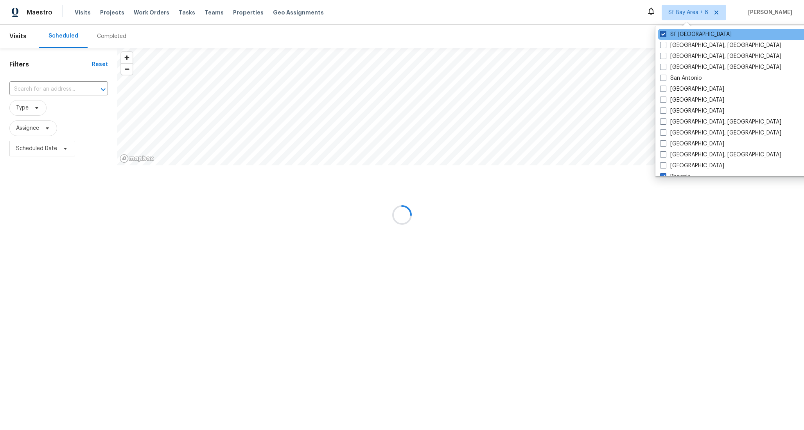
click at [661, 37] on span at bounding box center [663, 34] width 6 height 6
click at [661, 36] on input "Sf Bay Area" at bounding box center [662, 32] width 5 height 5
checkbox input "false"
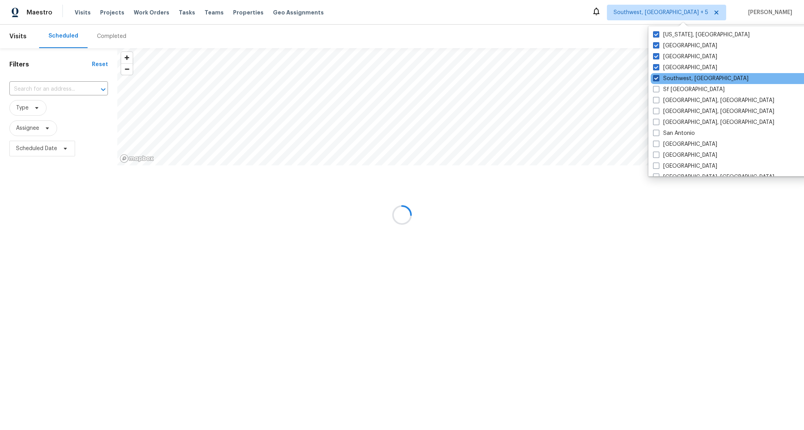
click at [657, 79] on span at bounding box center [656, 78] width 6 height 6
click at [657, 79] on input "Southwest, FL" at bounding box center [655, 77] width 5 height 5
checkbox input "false"
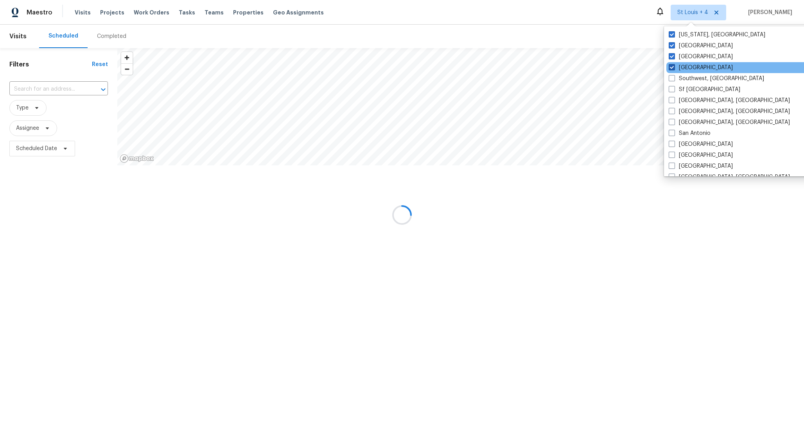
click at [672, 66] on span at bounding box center [671, 67] width 6 height 6
click at [672, 66] on input "St Louis" at bounding box center [670, 66] width 5 height 5
checkbox input "false"
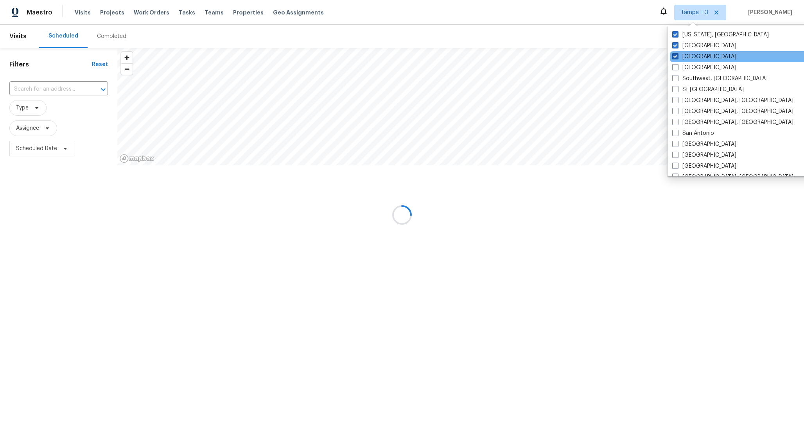
click at [673, 55] on span at bounding box center [675, 56] width 6 height 6
click at [673, 55] on input "Tampa" at bounding box center [674, 55] width 5 height 5
checkbox input "false"
click at [673, 47] on span at bounding box center [674, 45] width 6 height 6
click at [673, 47] on input "Tucson" at bounding box center [673, 44] width 5 height 5
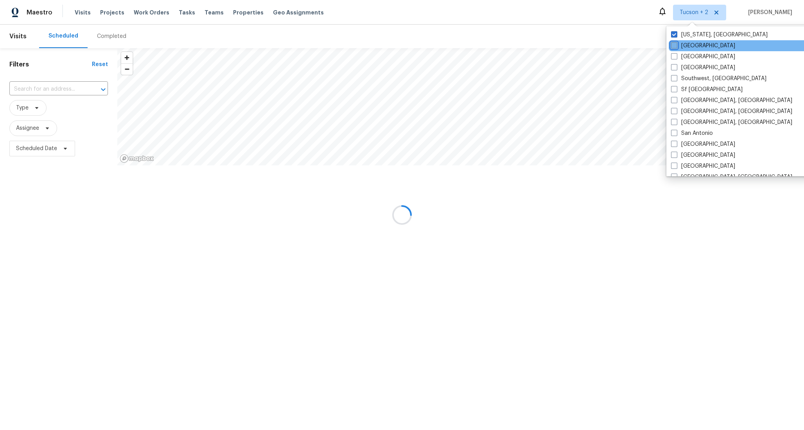
checkbox input "false"
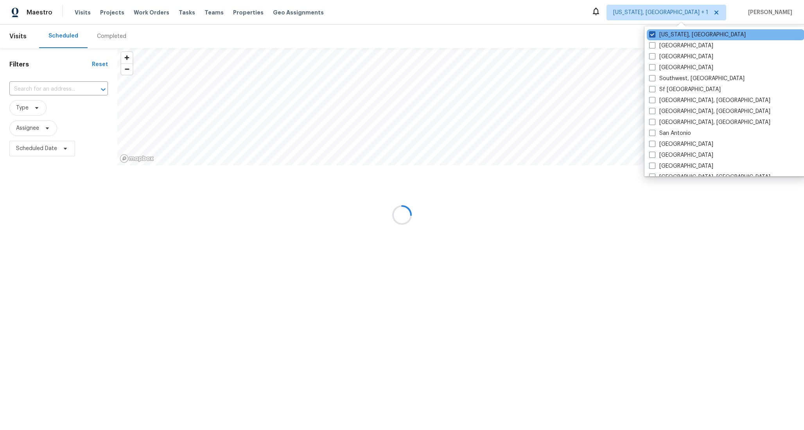
click at [651, 36] on span at bounding box center [652, 34] width 6 height 6
click at [651, 36] on input "Washington, DC" at bounding box center [651, 33] width 5 height 5
checkbox input "false"
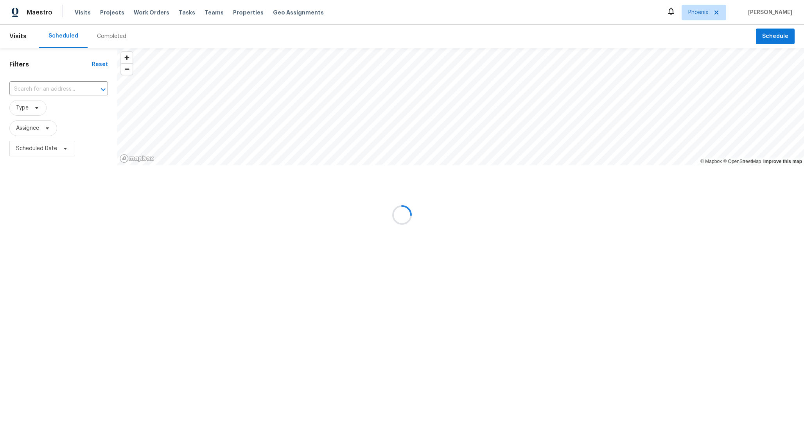
click at [581, 36] on div at bounding box center [402, 215] width 804 height 430
click at [181, 12] on div at bounding box center [402, 215] width 804 height 430
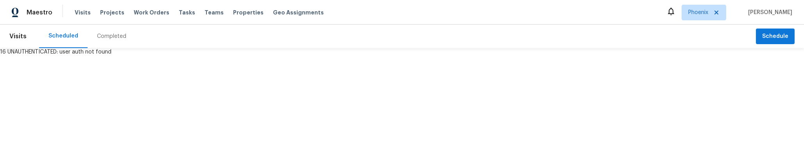
click at [158, 56] on html "Maestro Visits Projects Work Orders Tasks Teams Properties Geo Assignments Phoe…" at bounding box center [402, 28] width 804 height 56
click at [179, 9] on div "Tasks" at bounding box center [187, 13] width 16 height 8
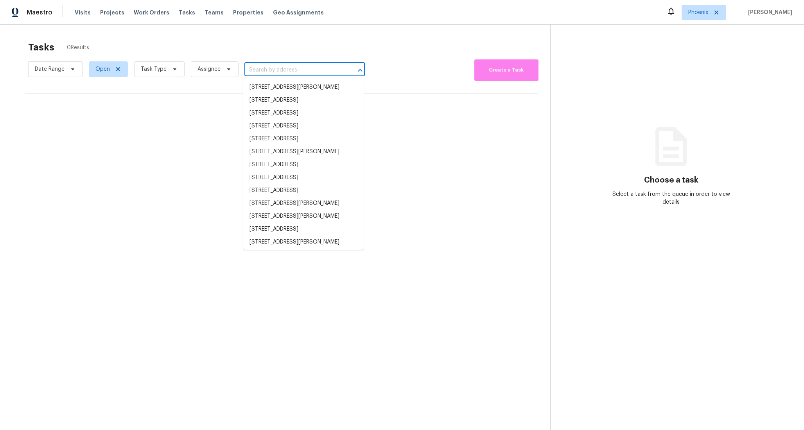
click at [268, 73] on input "text" at bounding box center [293, 70] width 98 height 12
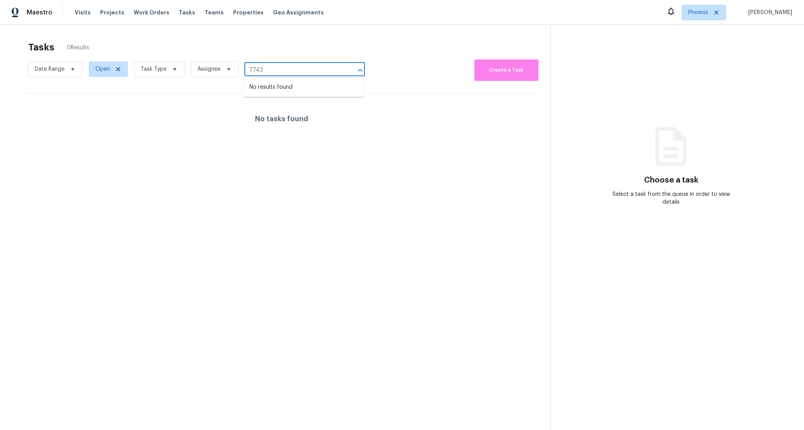
type input "7742"
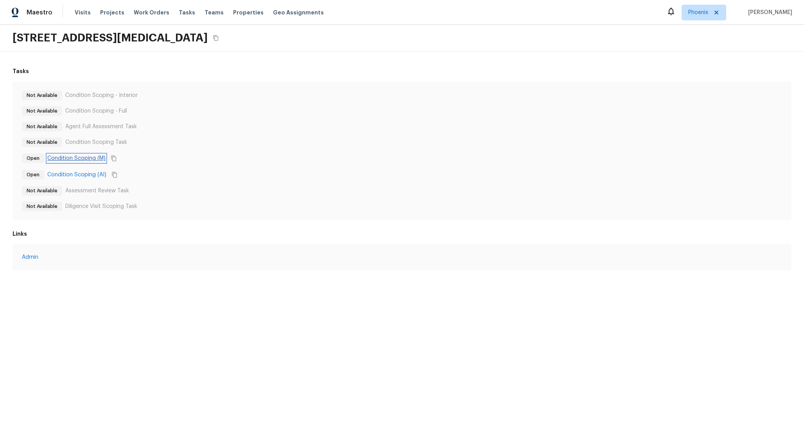
click at [76, 157] on link "Condition Scoping (M)" at bounding box center [76, 158] width 58 height 8
click at [78, 173] on link "Condition Scoping (AI)" at bounding box center [76, 175] width 59 height 8
click at [180, 286] on html "Maestro Visits Projects Work Orders Tasks Teams Properties Geo Assignments Phoe…" at bounding box center [402, 143] width 804 height 286
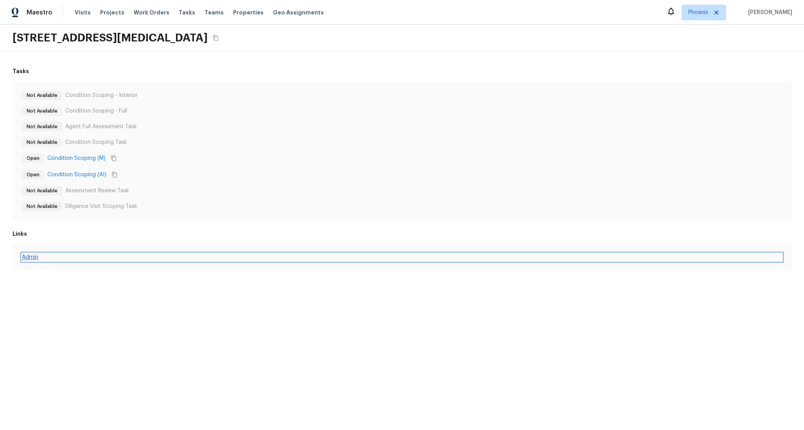
click at [36, 260] on link "Admin" at bounding box center [402, 257] width 760 height 8
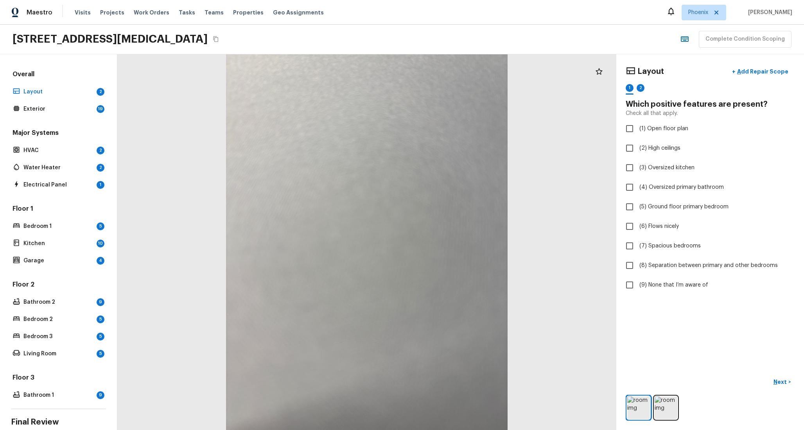
scroll to position [50, 0]
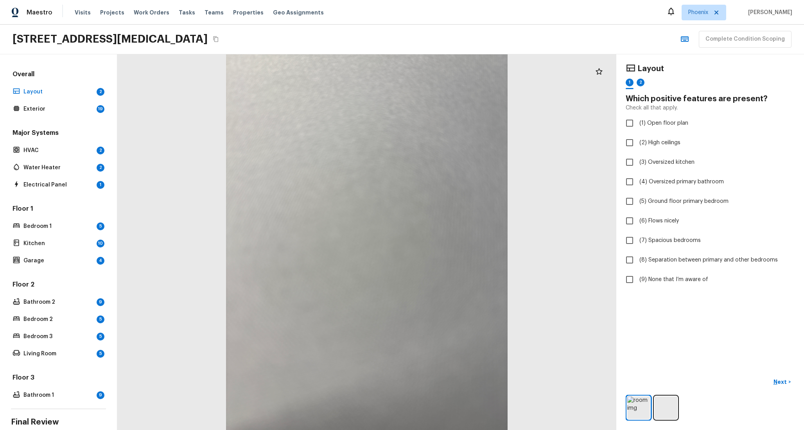
scroll to position [50, 0]
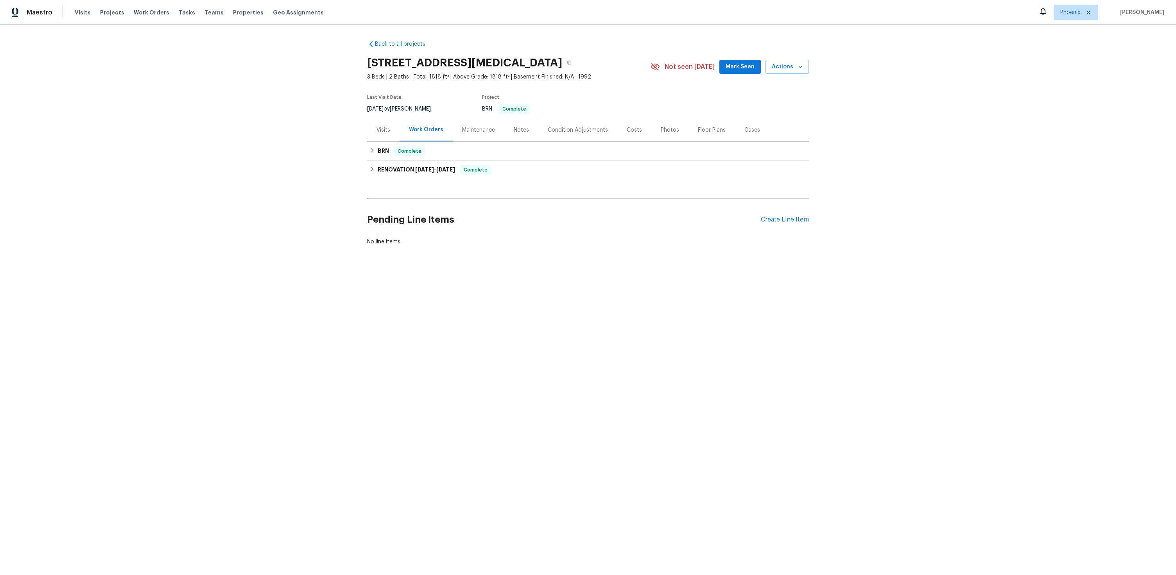
click at [549, 125] on div "Condition Adjustments" at bounding box center [577, 129] width 79 height 23
click at [628, 128] on div "Costs" at bounding box center [635, 130] width 15 height 8
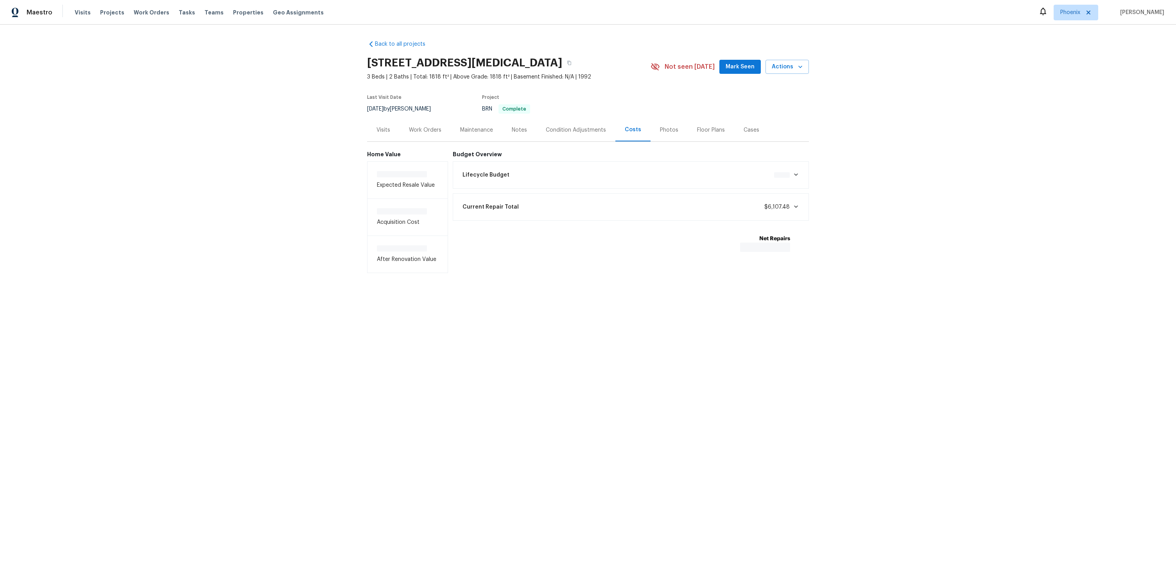
click at [593, 134] on div "Condition Adjustments" at bounding box center [575, 129] width 79 height 23
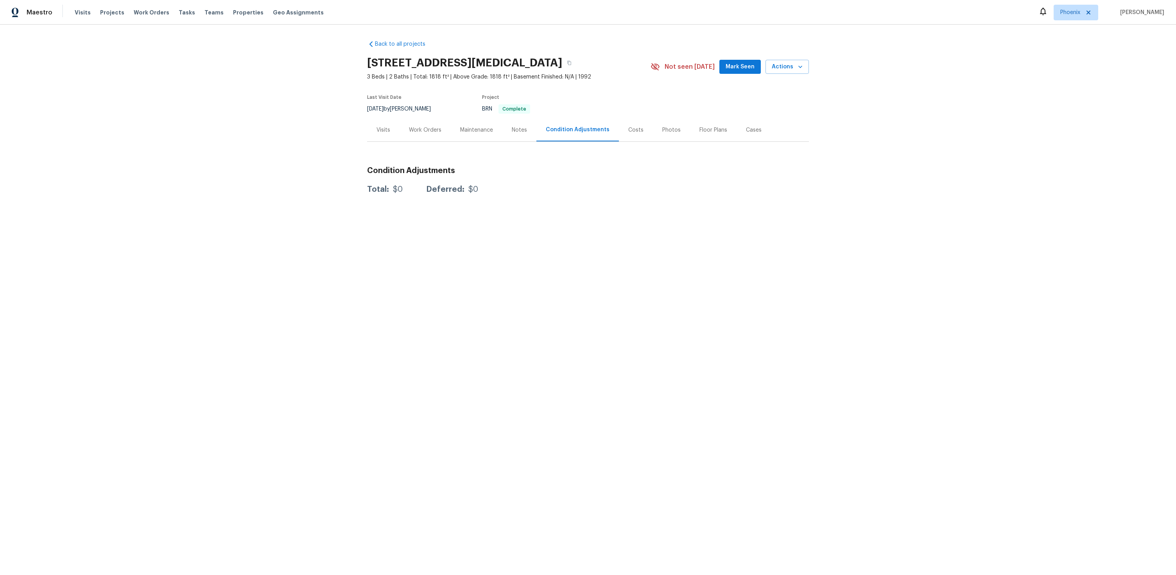
click at [509, 124] on div "Notes" at bounding box center [519, 129] width 34 height 23
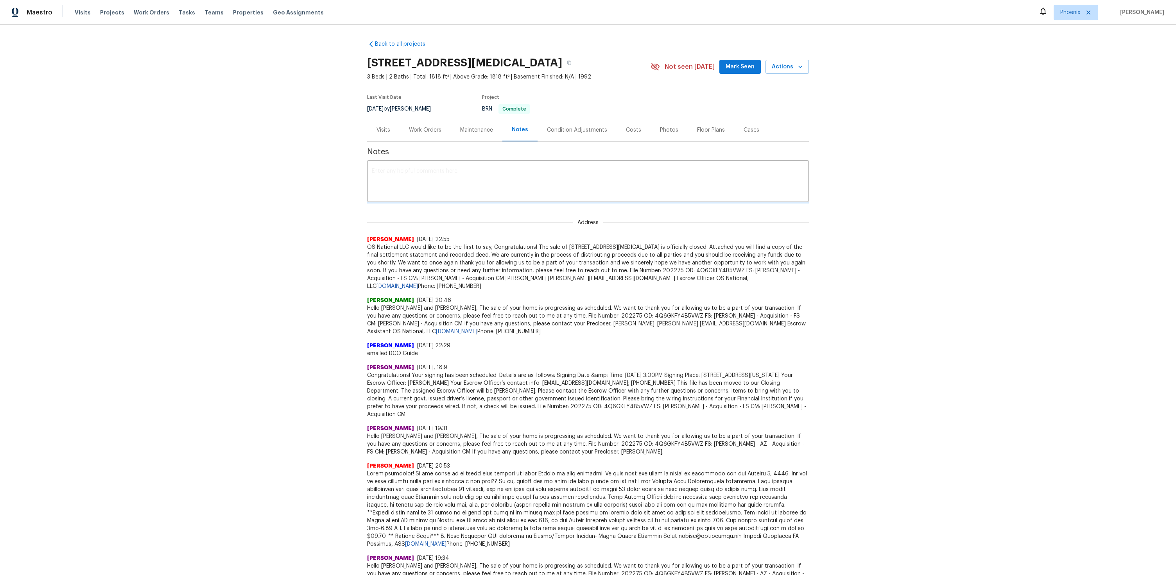
click at [549, 125] on div "Condition Adjustments" at bounding box center [576, 129] width 79 height 23
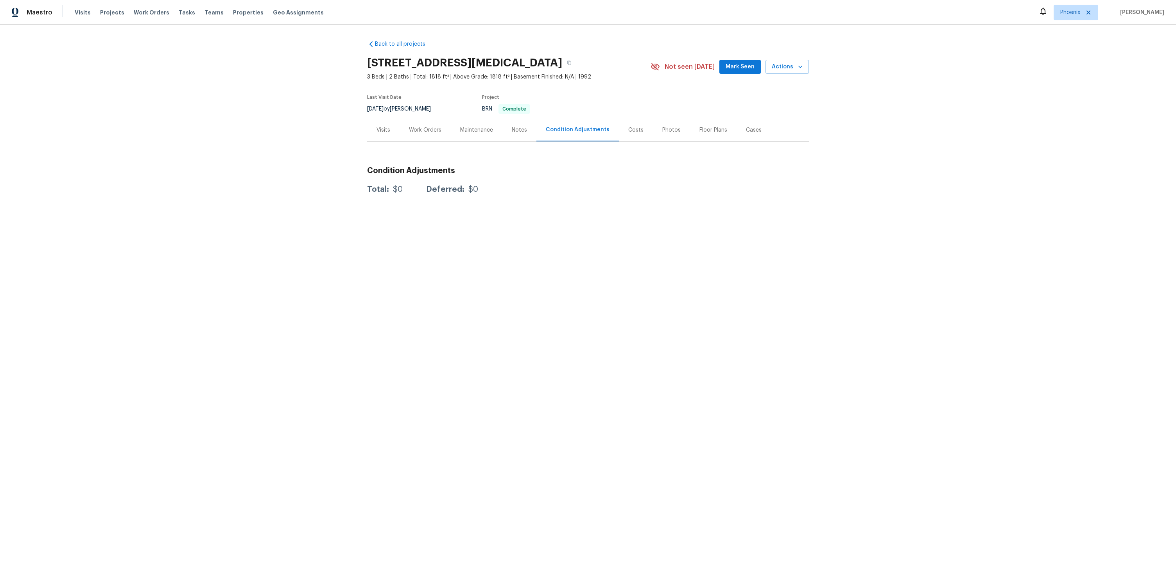
click at [530, 124] on div "Notes" at bounding box center [519, 129] width 34 height 23
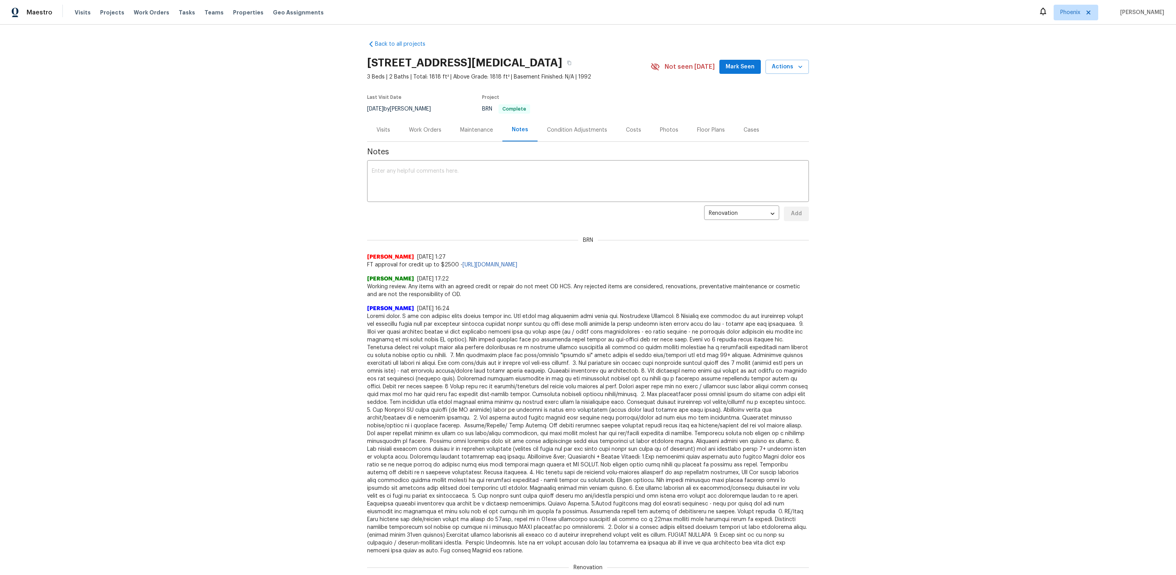
click at [602, 132] on div "Condition Adjustments" at bounding box center [577, 130] width 60 height 8
